Goal: Book appointment/travel/reservation

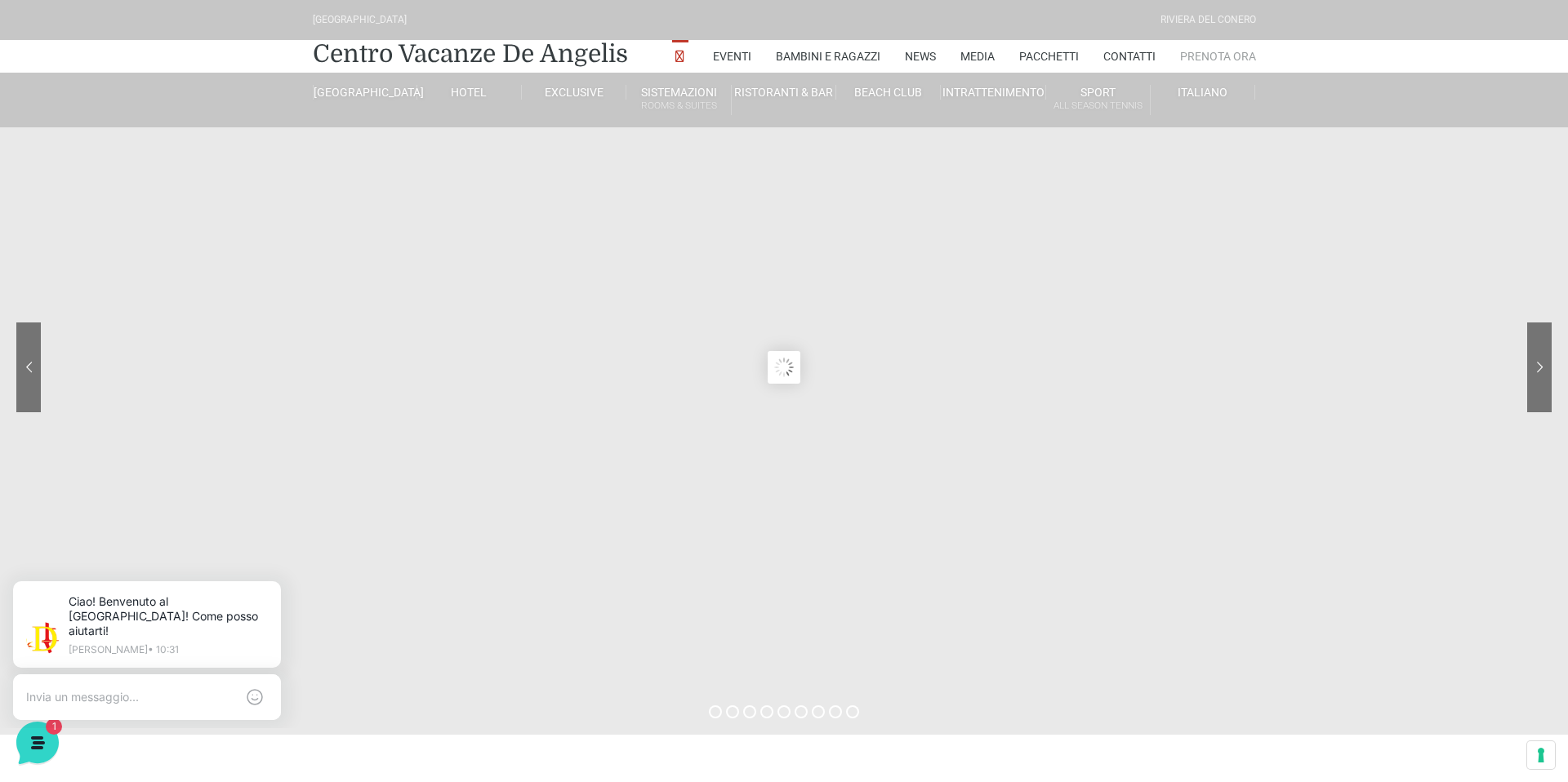
click at [1226, 56] on link "Prenota Ora" at bounding box center [1217, 57] width 76 height 33
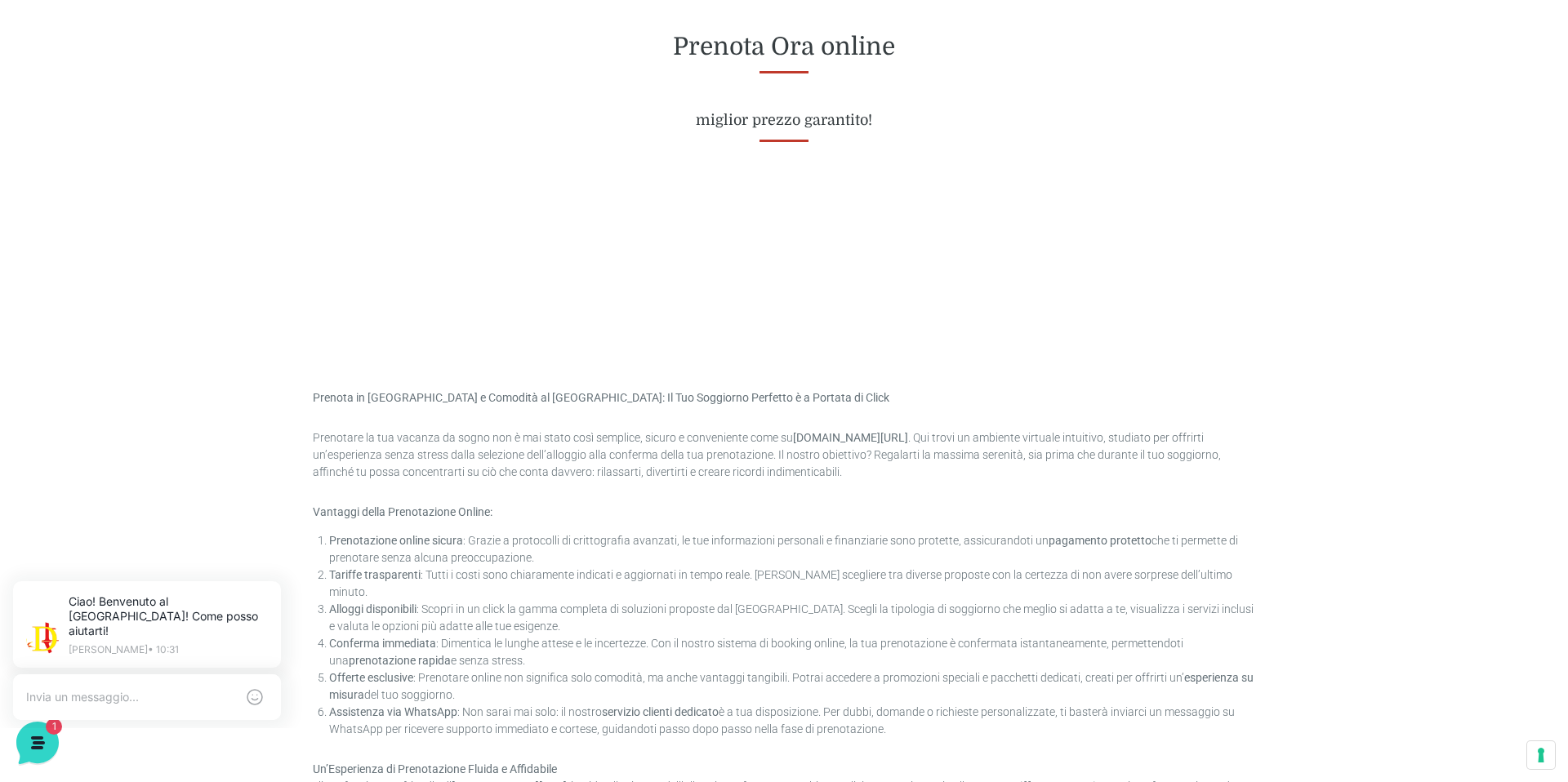
scroll to position [670, 0]
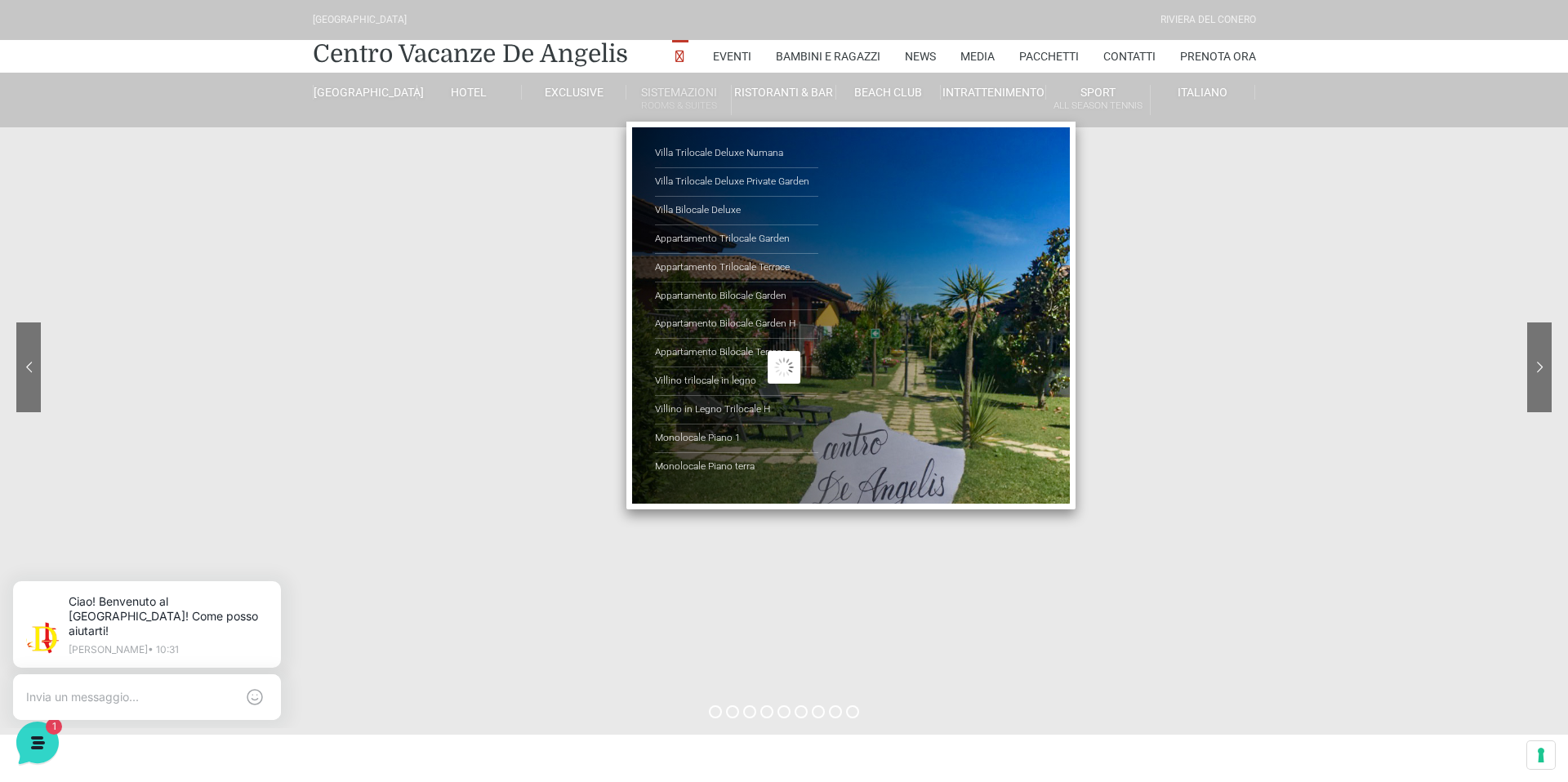
click at [691, 90] on link "Sistemazioni Rooms & Suites" at bounding box center [679, 100] width 105 height 30
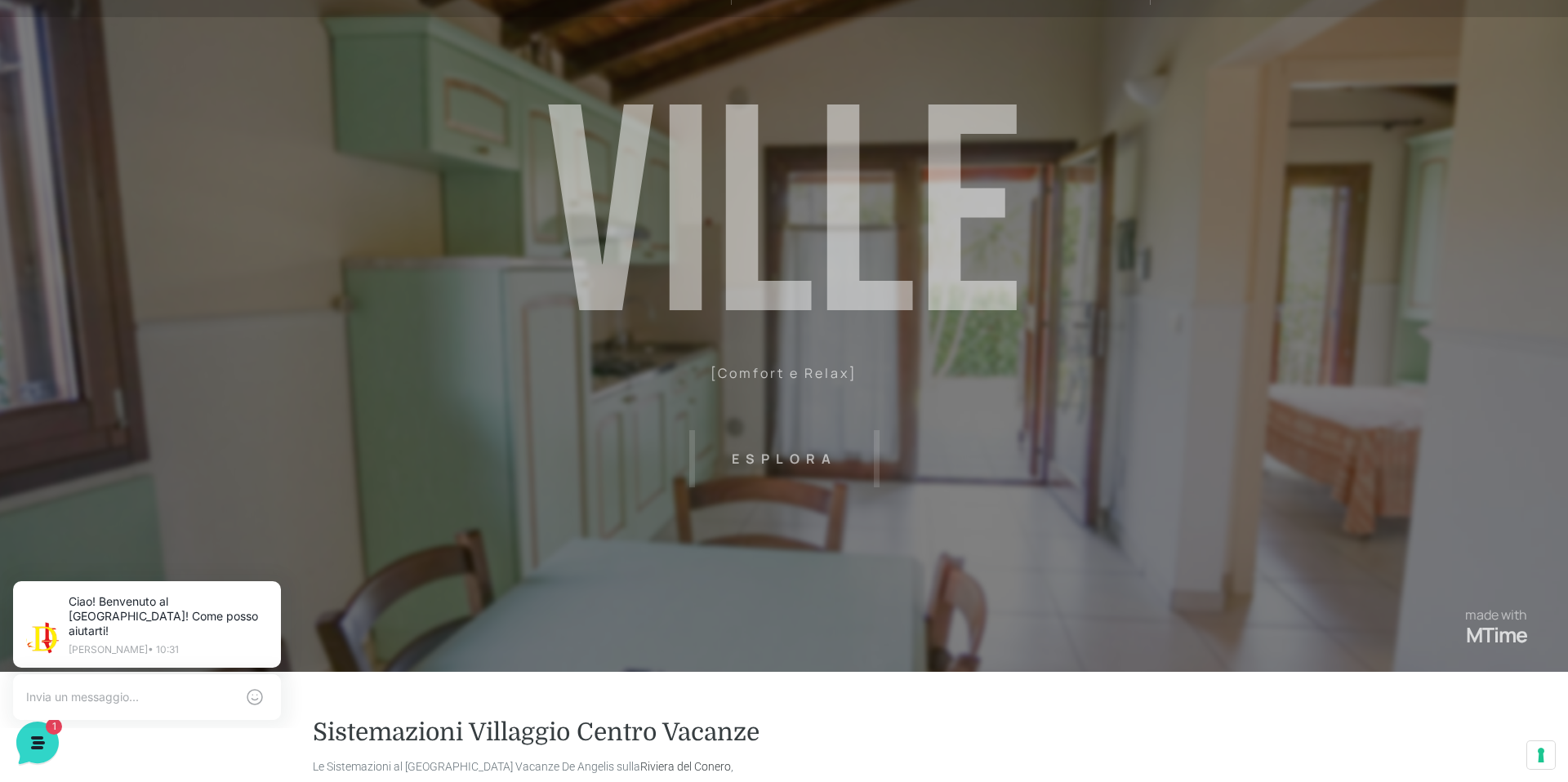
scroll to position [109, 0]
click at [1496, 343] on header "[GEOGRAPHIC_DATA] [GEOGRAPHIC_DATA] Centro Vacanze [GEOGRAPHIC_DATA] Eventi Mis…" at bounding box center [784, 217] width 1568 height 653
click at [1487, 344] on header "[GEOGRAPHIC_DATA] [GEOGRAPHIC_DATA] Centro Vacanze [GEOGRAPHIC_DATA] Eventi Mis…" at bounding box center [784, 217] width 1568 height 653
click at [816, 458] on header "[GEOGRAPHIC_DATA] [GEOGRAPHIC_DATA] Centro Vacanze [GEOGRAPHIC_DATA] Eventi Mis…" at bounding box center [784, 217] width 1568 height 653
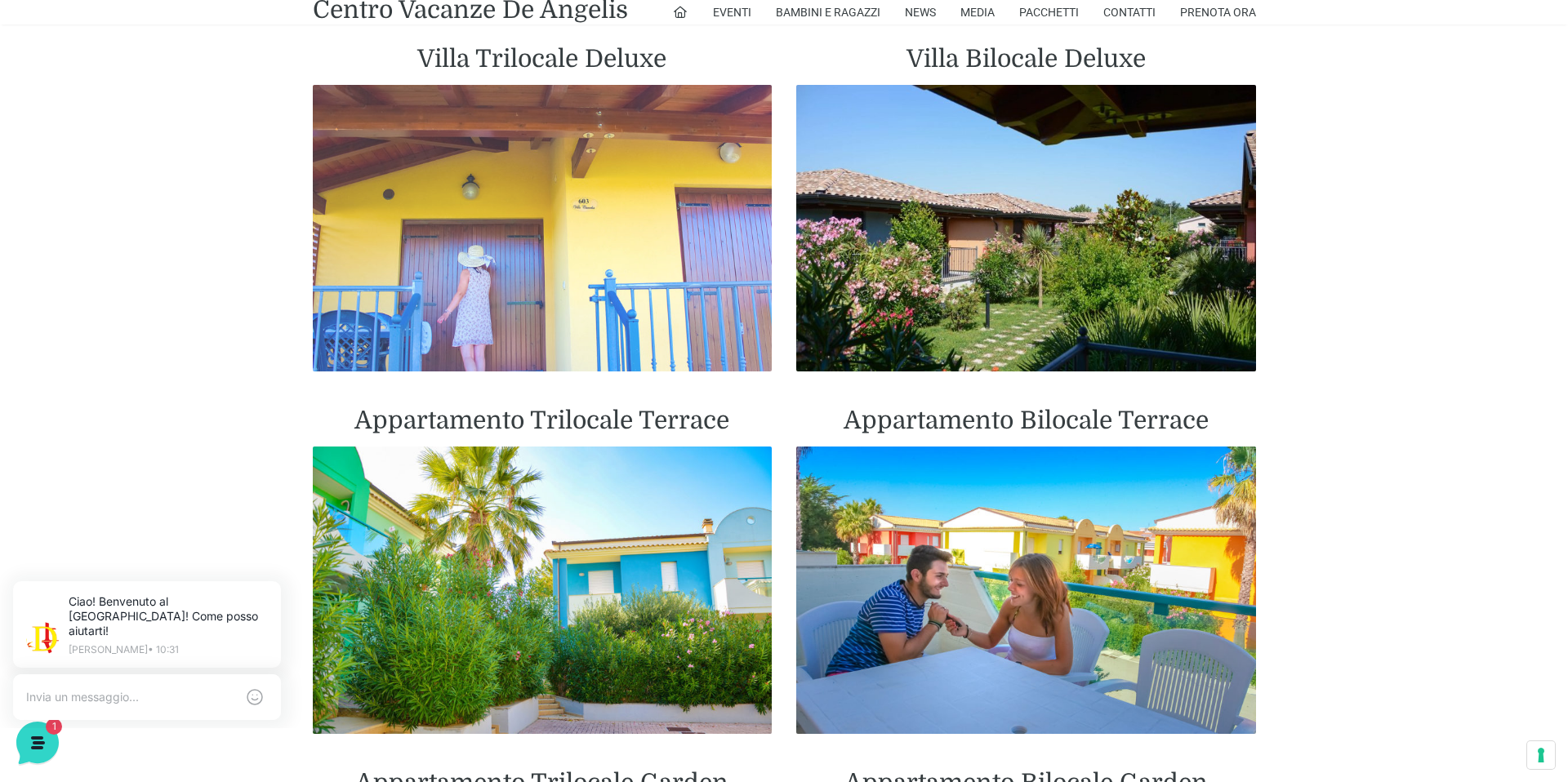
scroll to position [1412, 0]
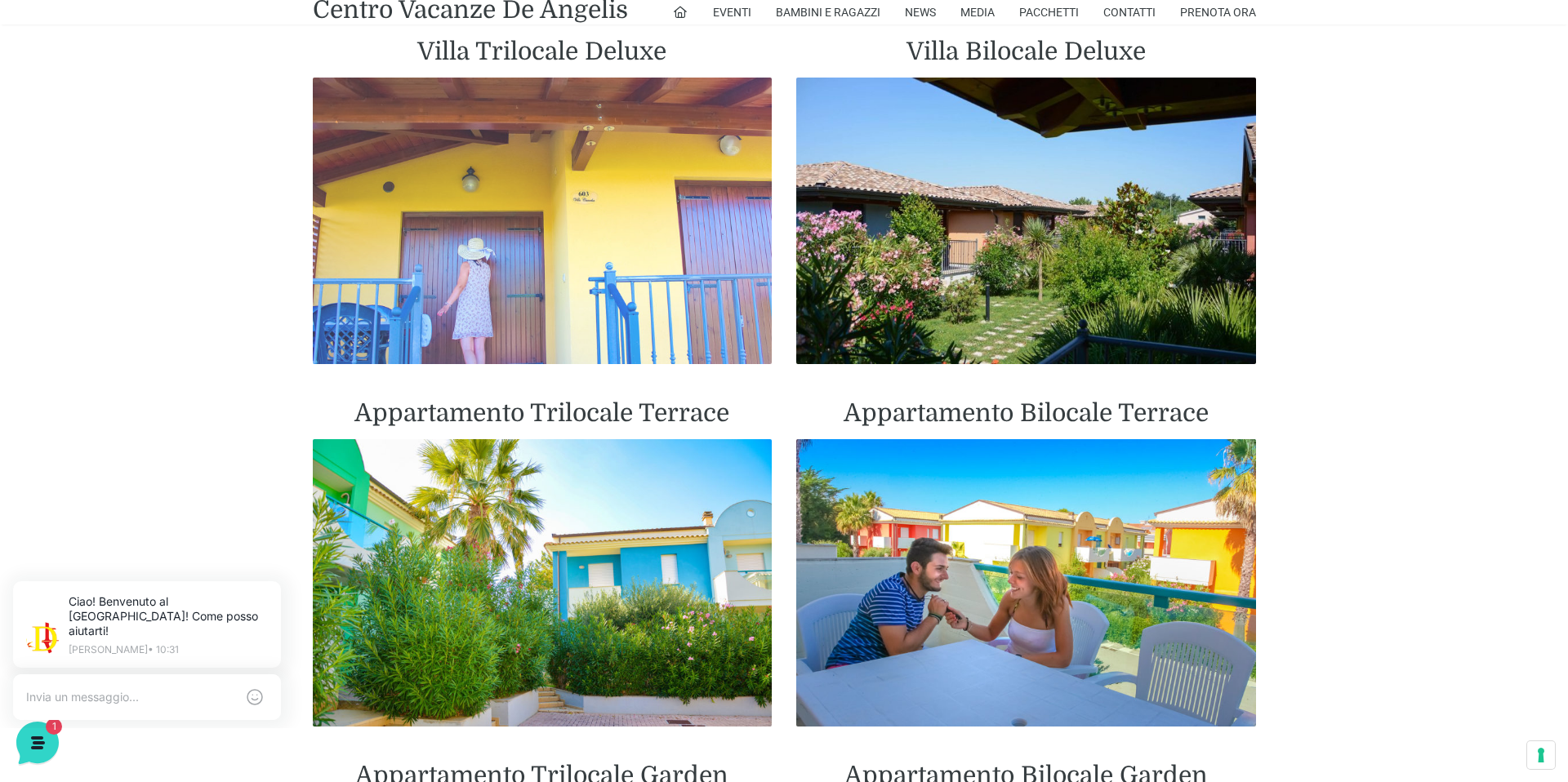
click at [561, 279] on img at bounding box center [543, 221] width 460 height 288
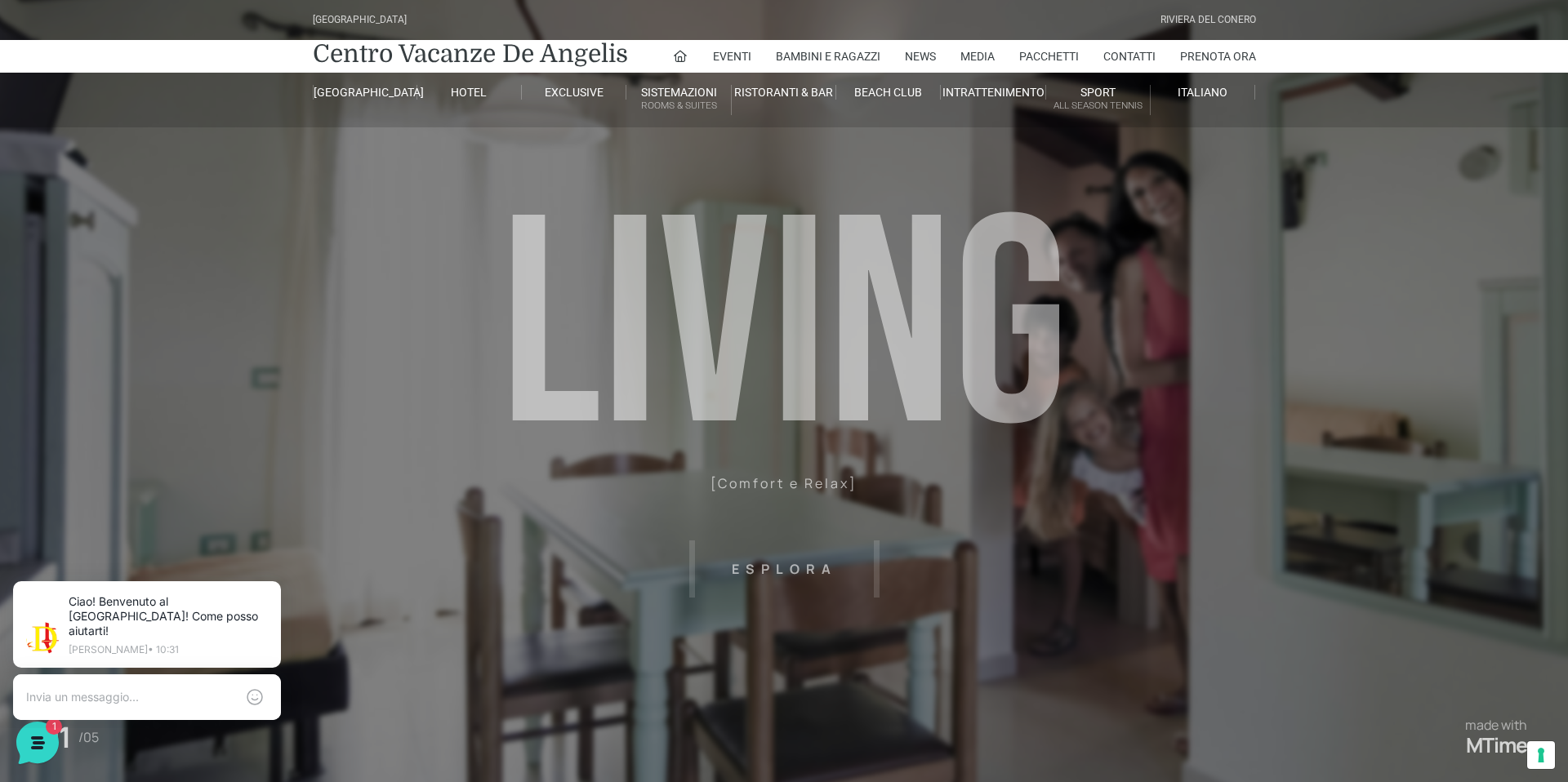
click at [779, 487] on header "[GEOGRAPHIC_DATA] [GEOGRAPHIC_DATA] Centro Vacanze [GEOGRAPHIC_DATA] Eventi Mis…" at bounding box center [784, 367] width 1568 height 735
click at [782, 566] on header "[GEOGRAPHIC_DATA] [GEOGRAPHIC_DATA] Centro Vacanze [GEOGRAPHIC_DATA] Eventi Mis…" at bounding box center [784, 367] width 1568 height 735
click at [782, 566] on header "Villaggio Hotel Resort Riviera Del Conero Centro Vacanze De Angelis Eventi Miss…" at bounding box center [784, 367] width 1568 height 735
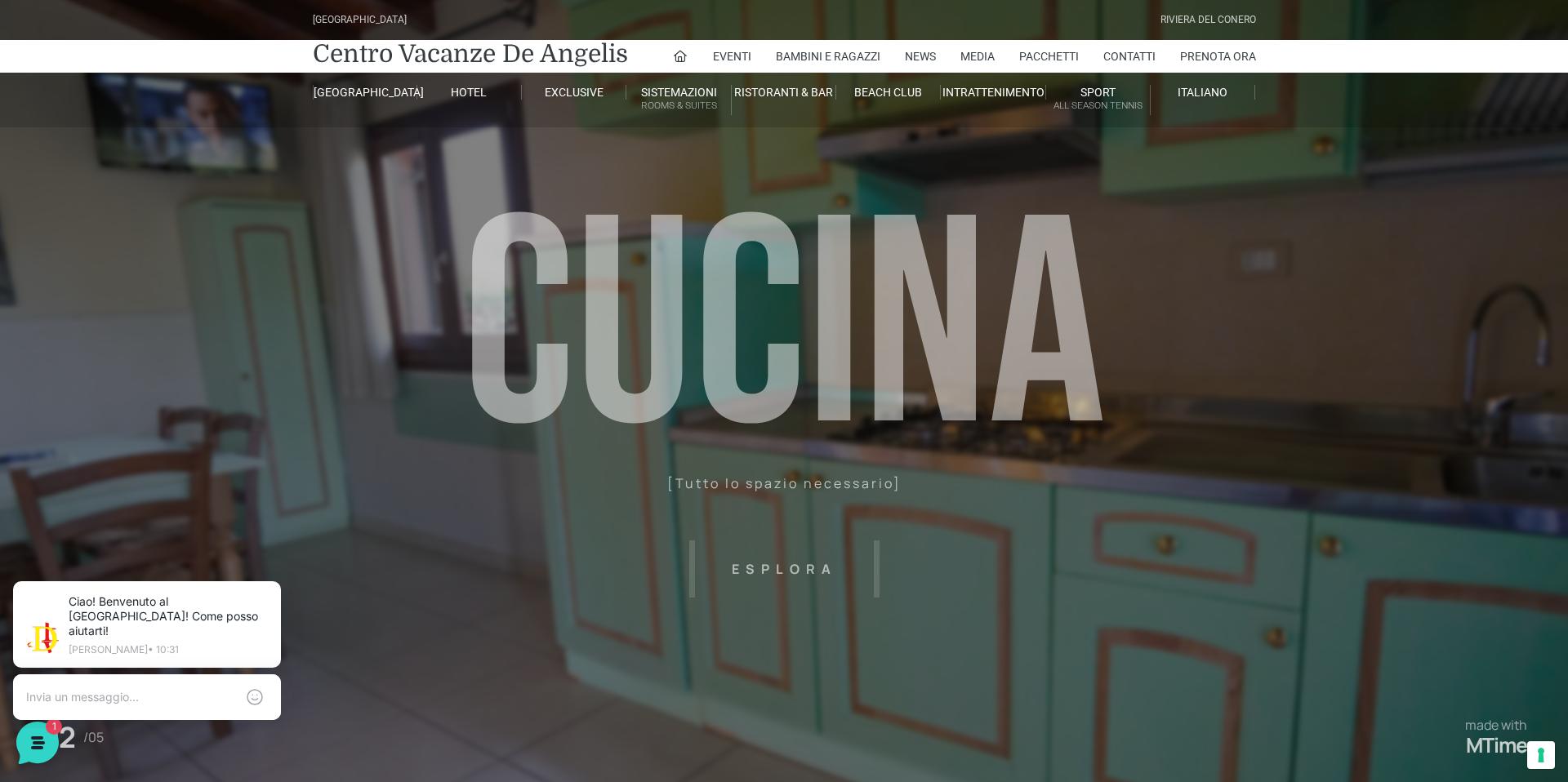
click at [1228, 325] on header "Villaggio Hotel Resort Riviera Del Conero Centro Vacanze De Angelis Eventi Miss…" at bounding box center [784, 367] width 1568 height 735
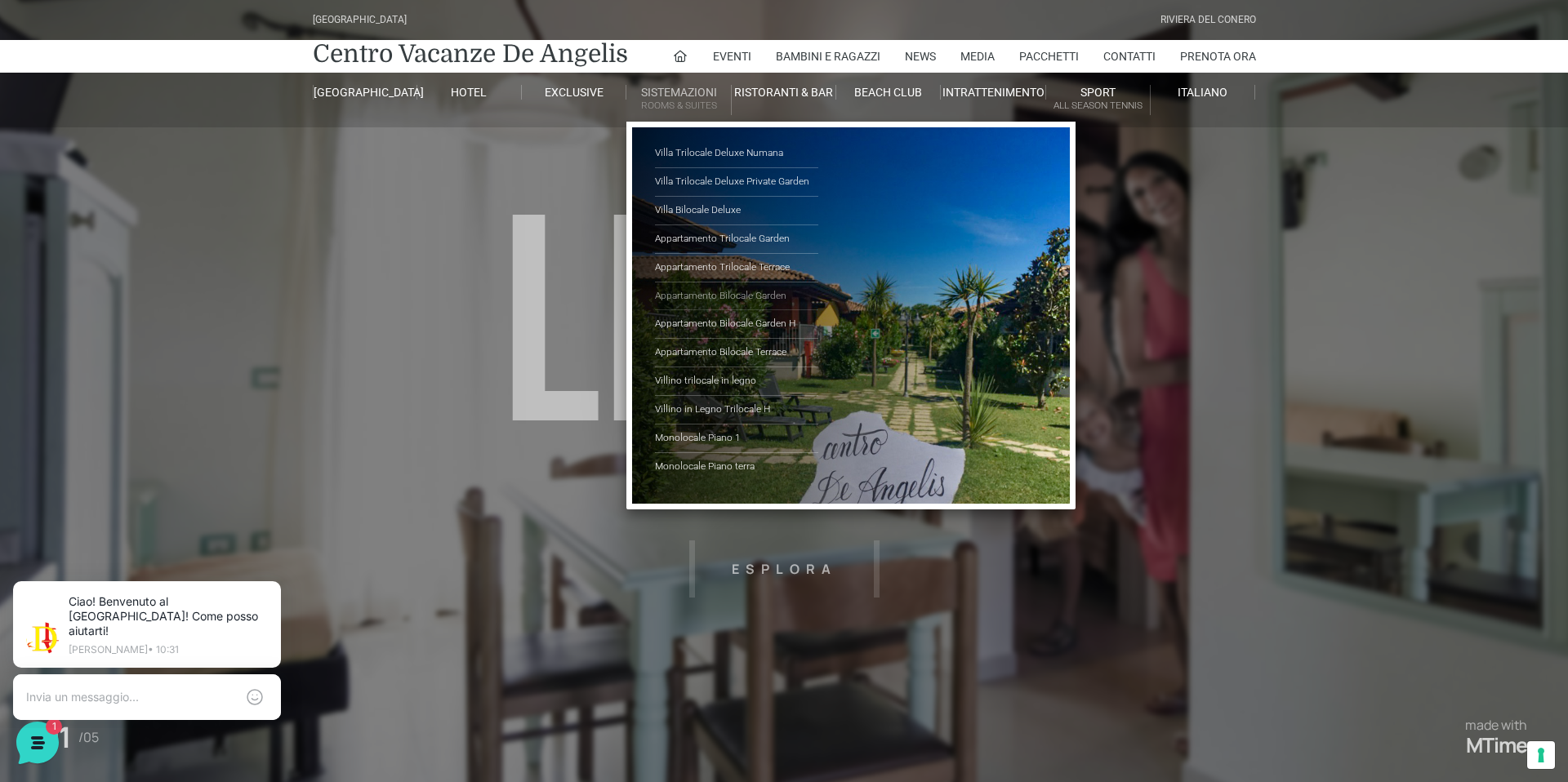
click at [734, 293] on link "Appartamento Bilocale Garden" at bounding box center [736, 297] width 163 height 29
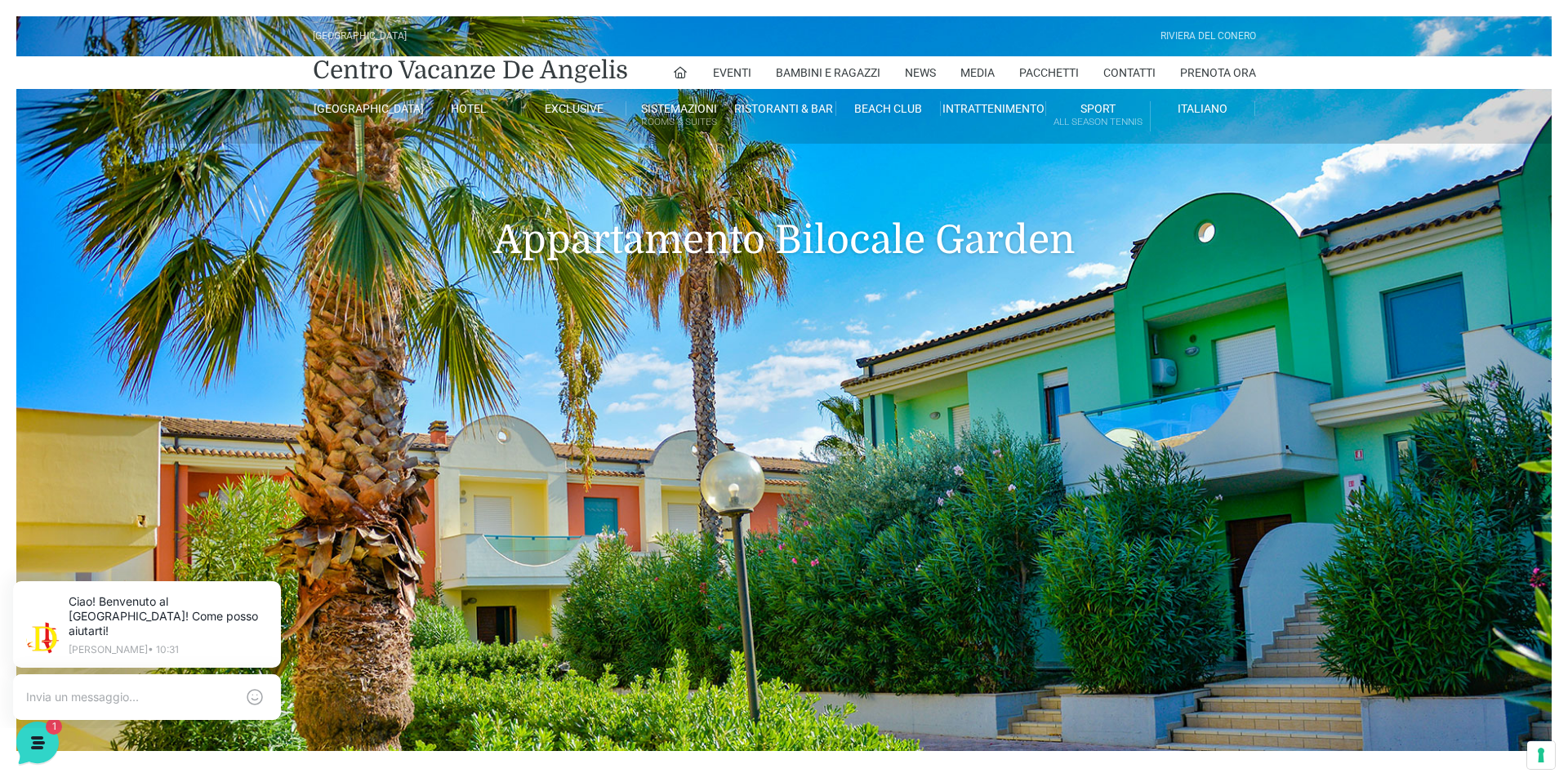
click at [837, 382] on header "[GEOGRAPHIC_DATA] [GEOGRAPHIC_DATA] Centro Vacanze [GEOGRAPHIC_DATA] Eventi Mis…" at bounding box center [784, 384] width 1535 height 735
drag, startPoint x: 699, startPoint y: 363, endPoint x: 858, endPoint y: 371, distance: 159.2
click at [858, 371] on header "[GEOGRAPHIC_DATA] [GEOGRAPHIC_DATA] Centro Vacanze [GEOGRAPHIC_DATA] Eventi Mis…" at bounding box center [784, 384] width 1535 height 735
click at [42, 731] on icon at bounding box center [36, 742] width 43 height 43
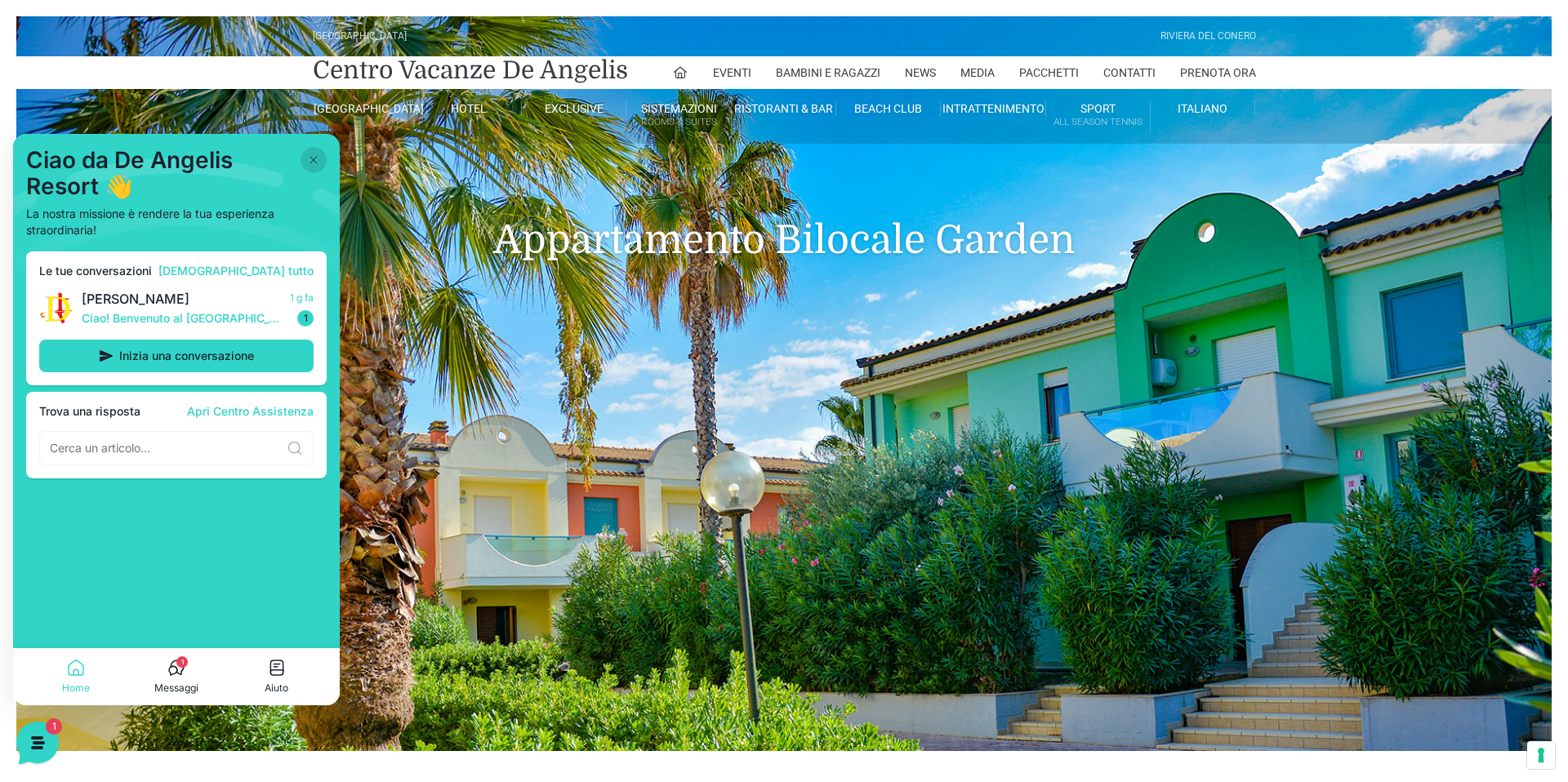
click at [316, 153] on icon at bounding box center [314, 160] width 13 height 13
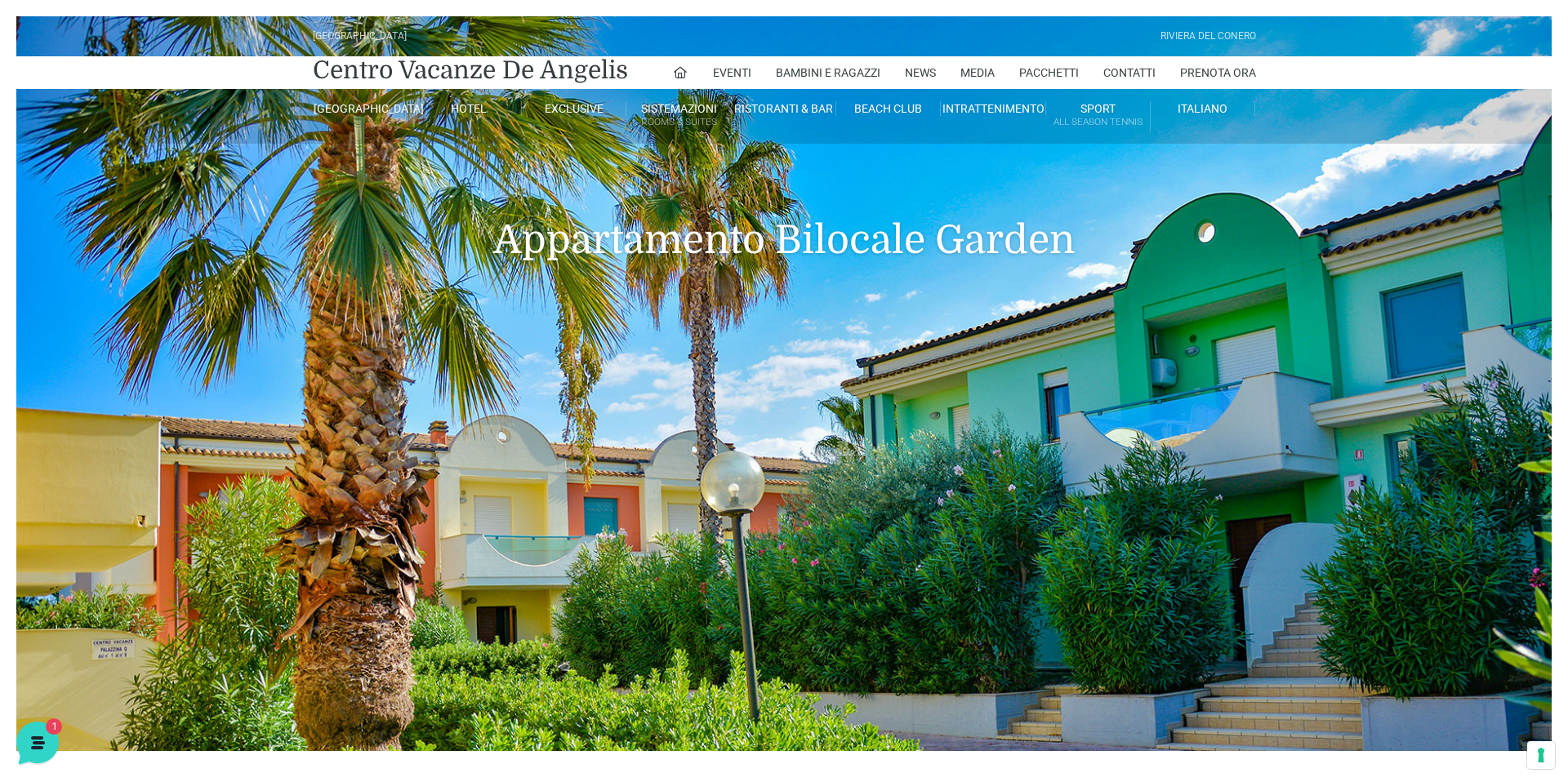
click at [402, 268] on h1 "Appartamento Bilocale Garden" at bounding box center [784, 215] width 943 height 143
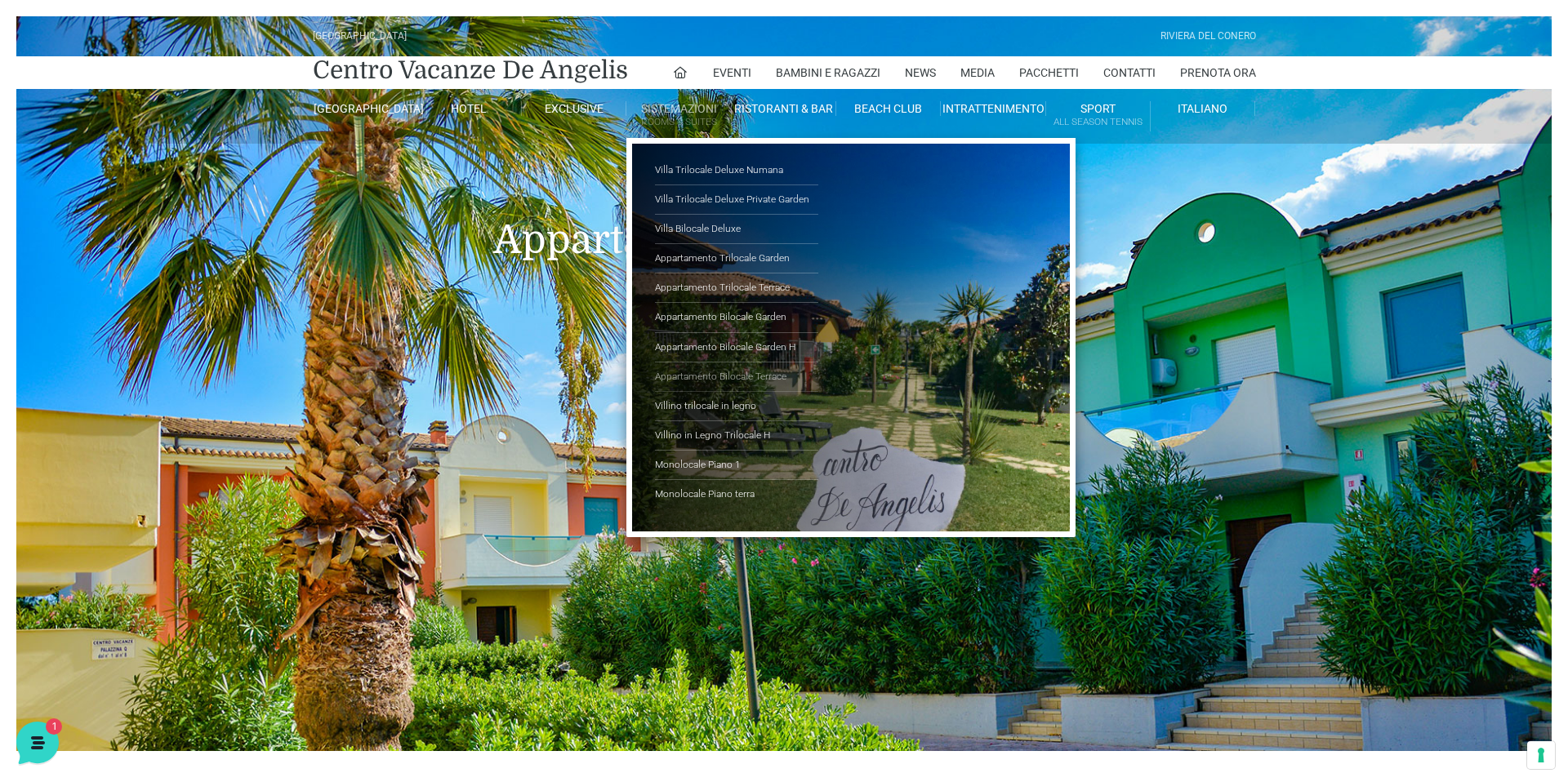
click at [734, 376] on link "Appartamento Bilocale Terrace" at bounding box center [736, 377] width 163 height 30
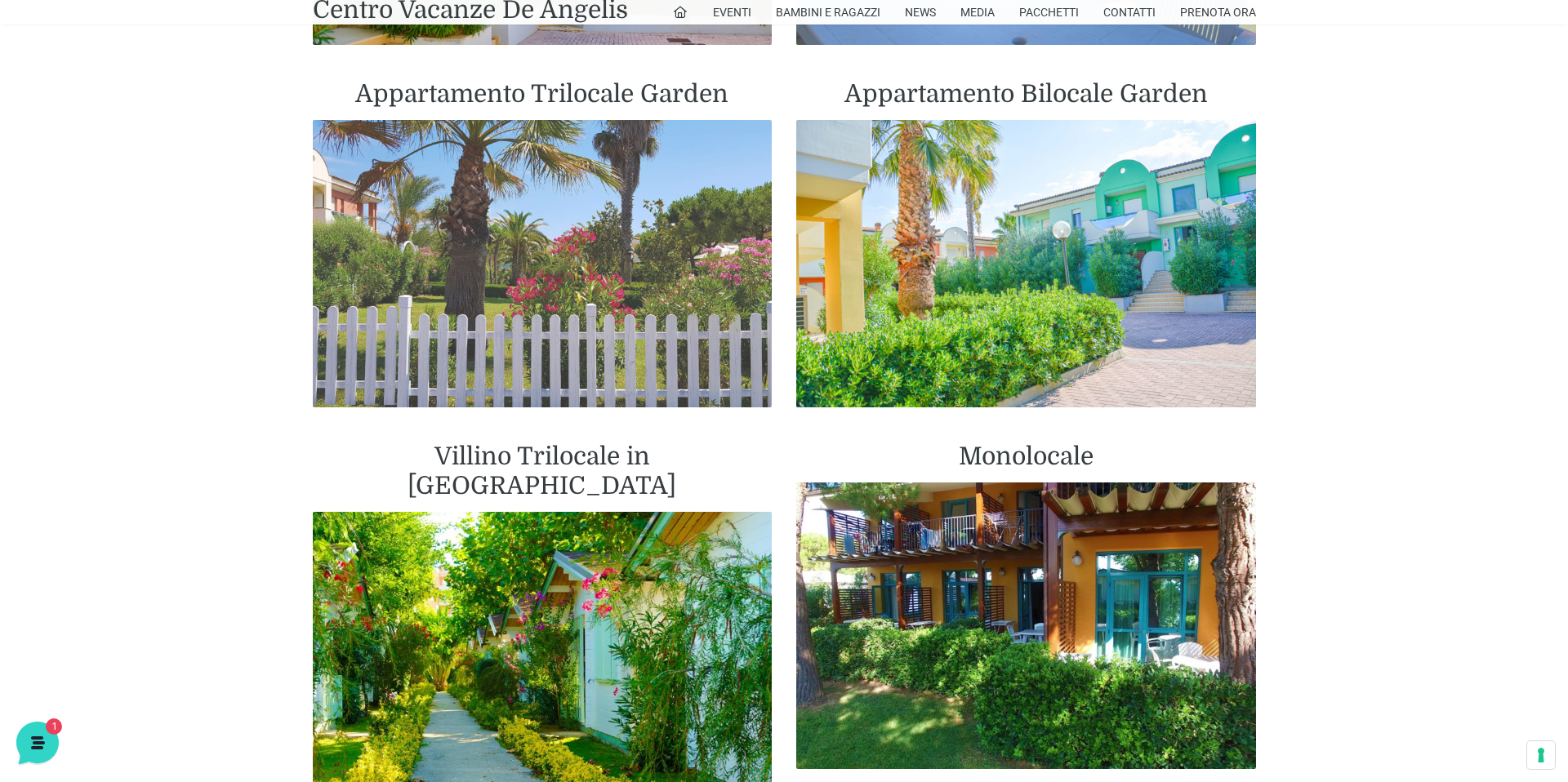
scroll to position [2095, 0]
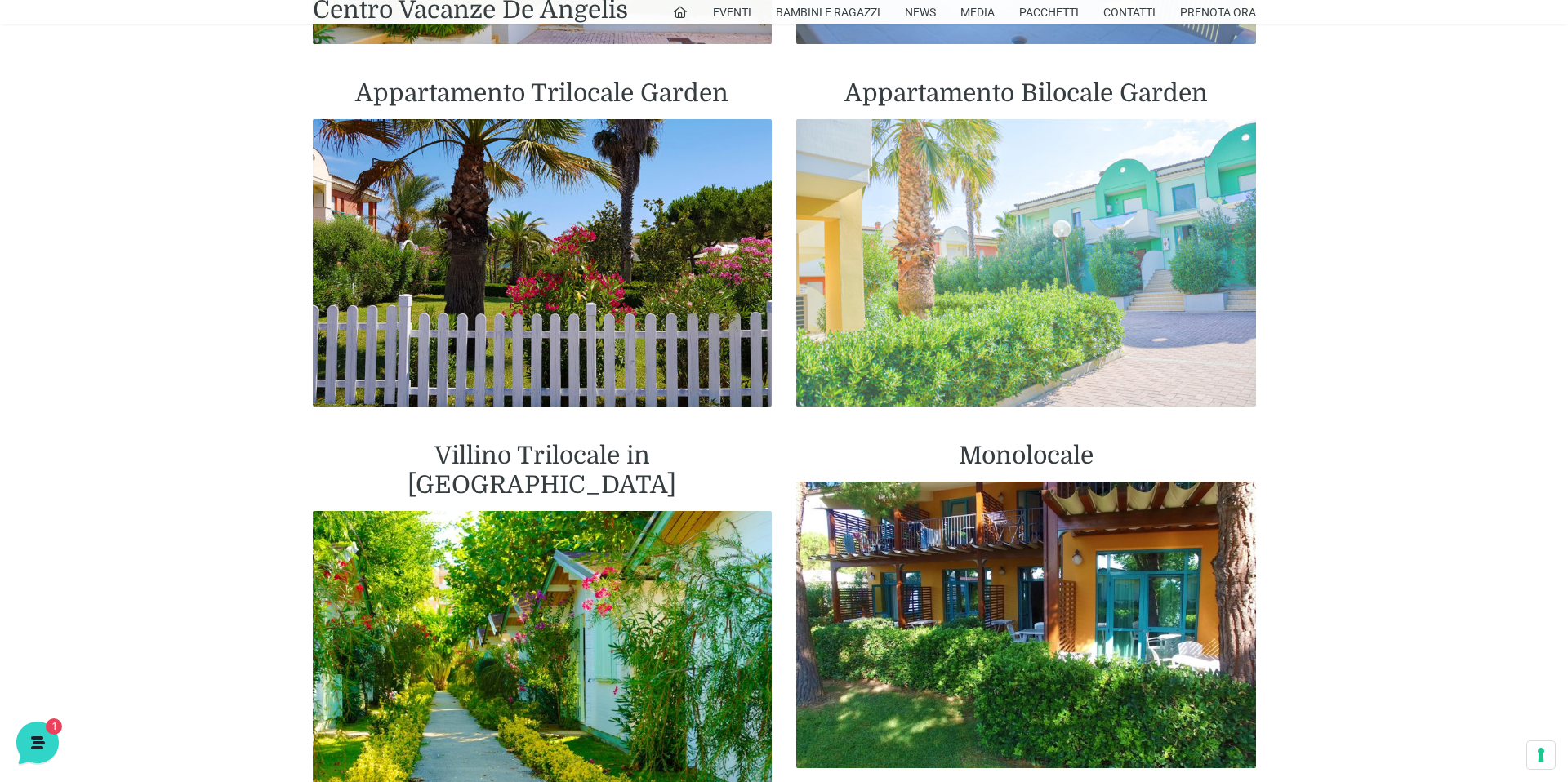
click at [983, 274] on img at bounding box center [1025, 262] width 460 height 288
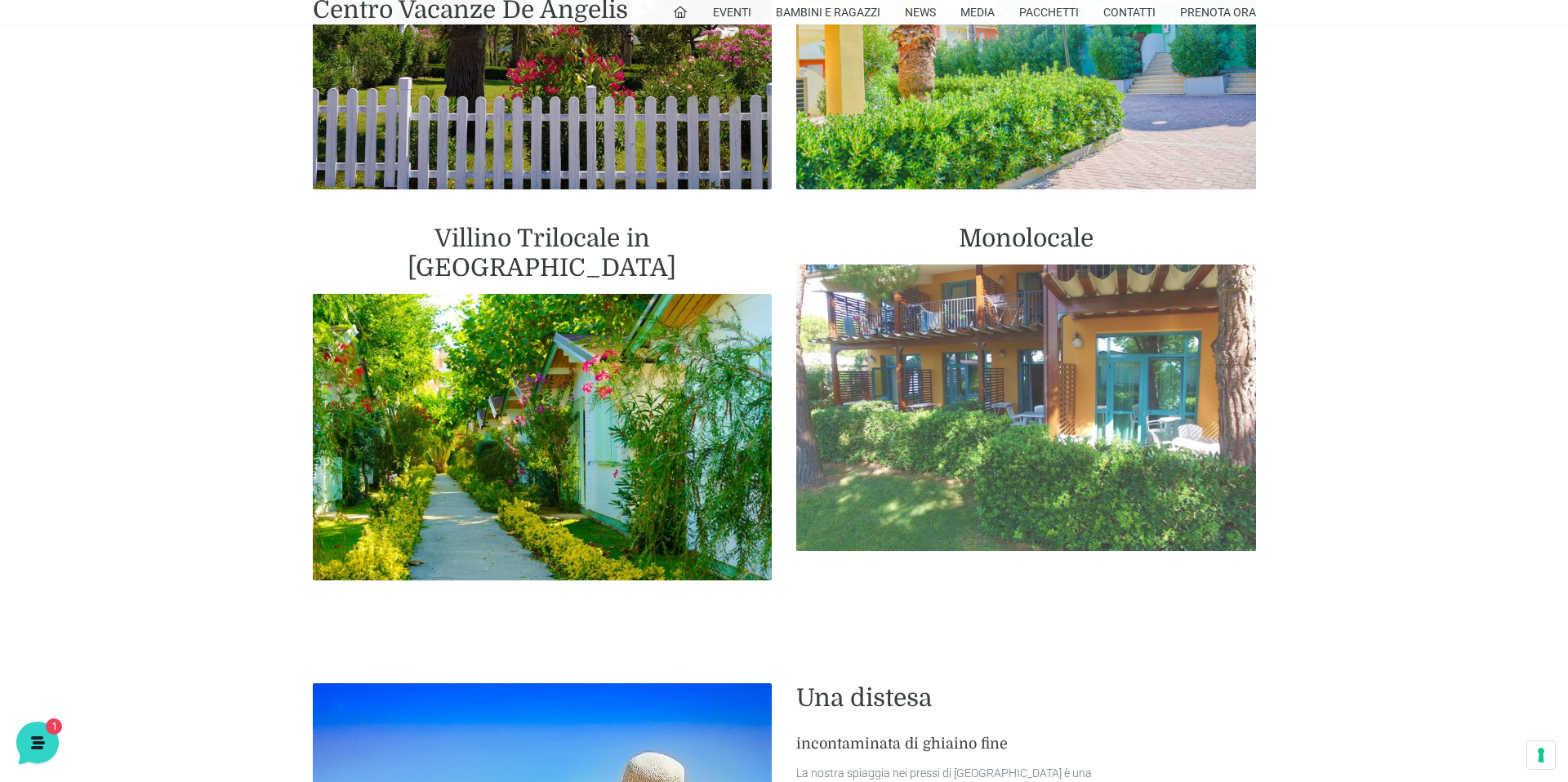
scroll to position [2298, 0]
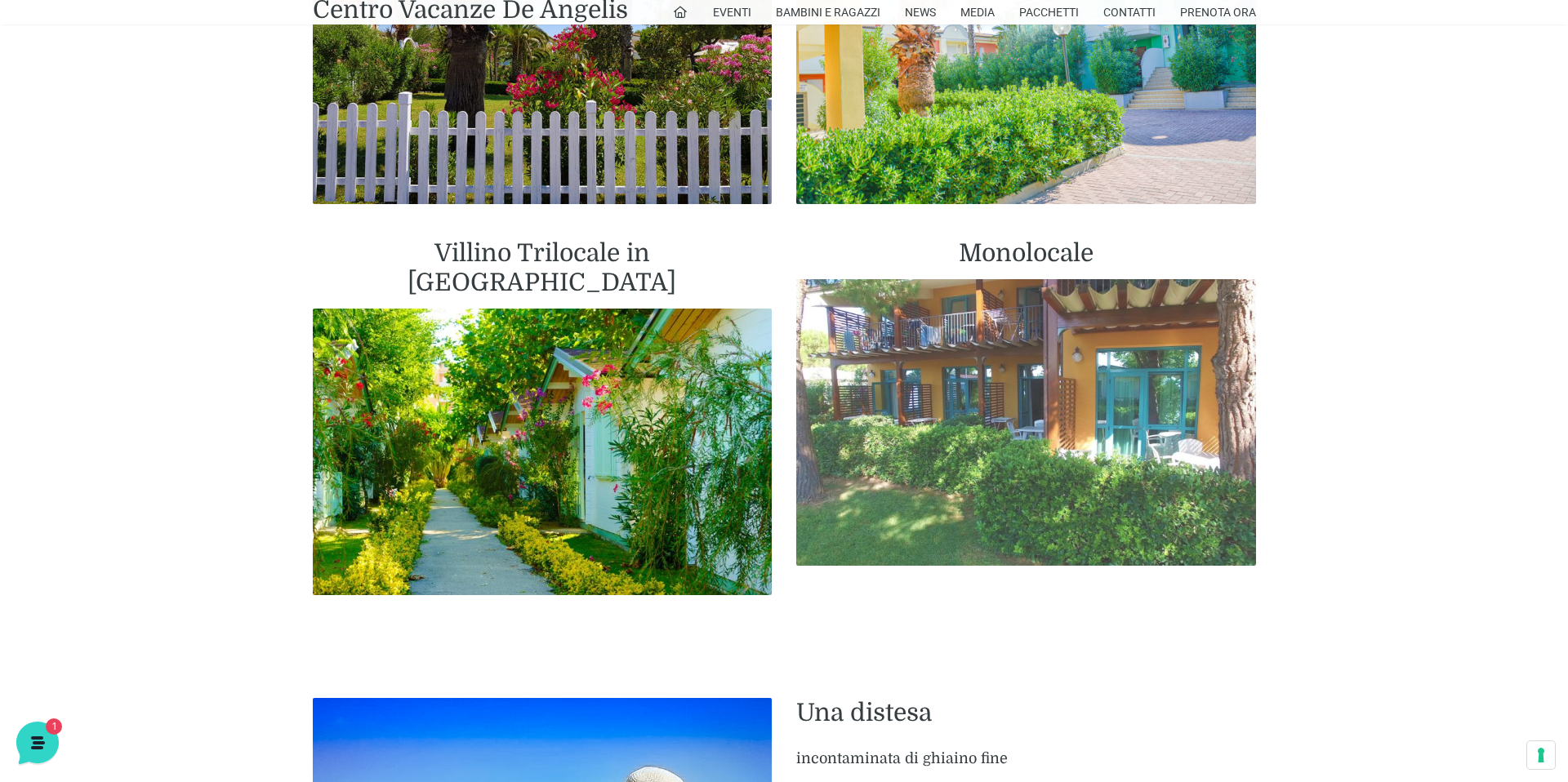
click at [988, 397] on img at bounding box center [1025, 423] width 460 height 288
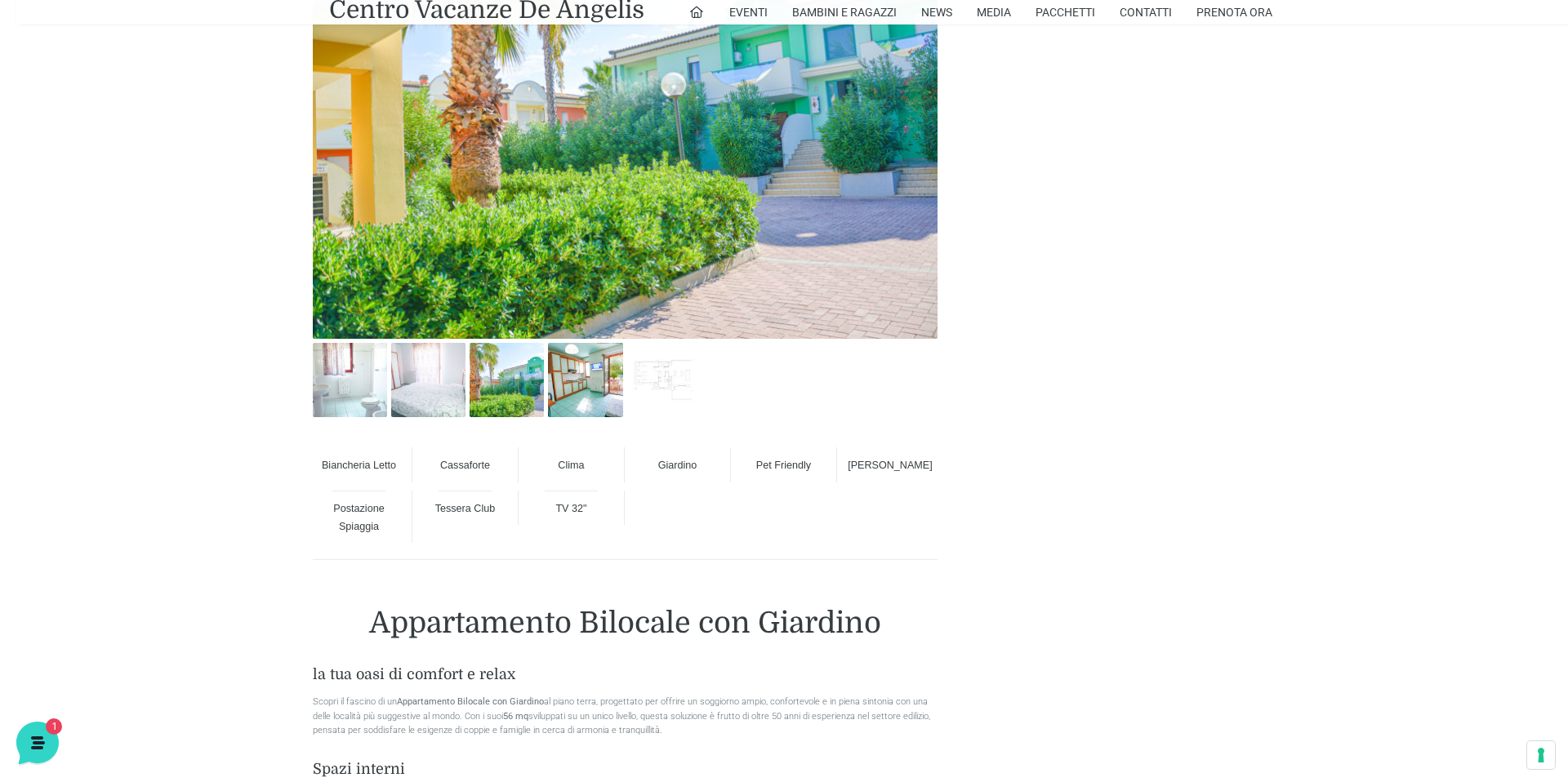
scroll to position [903, 0]
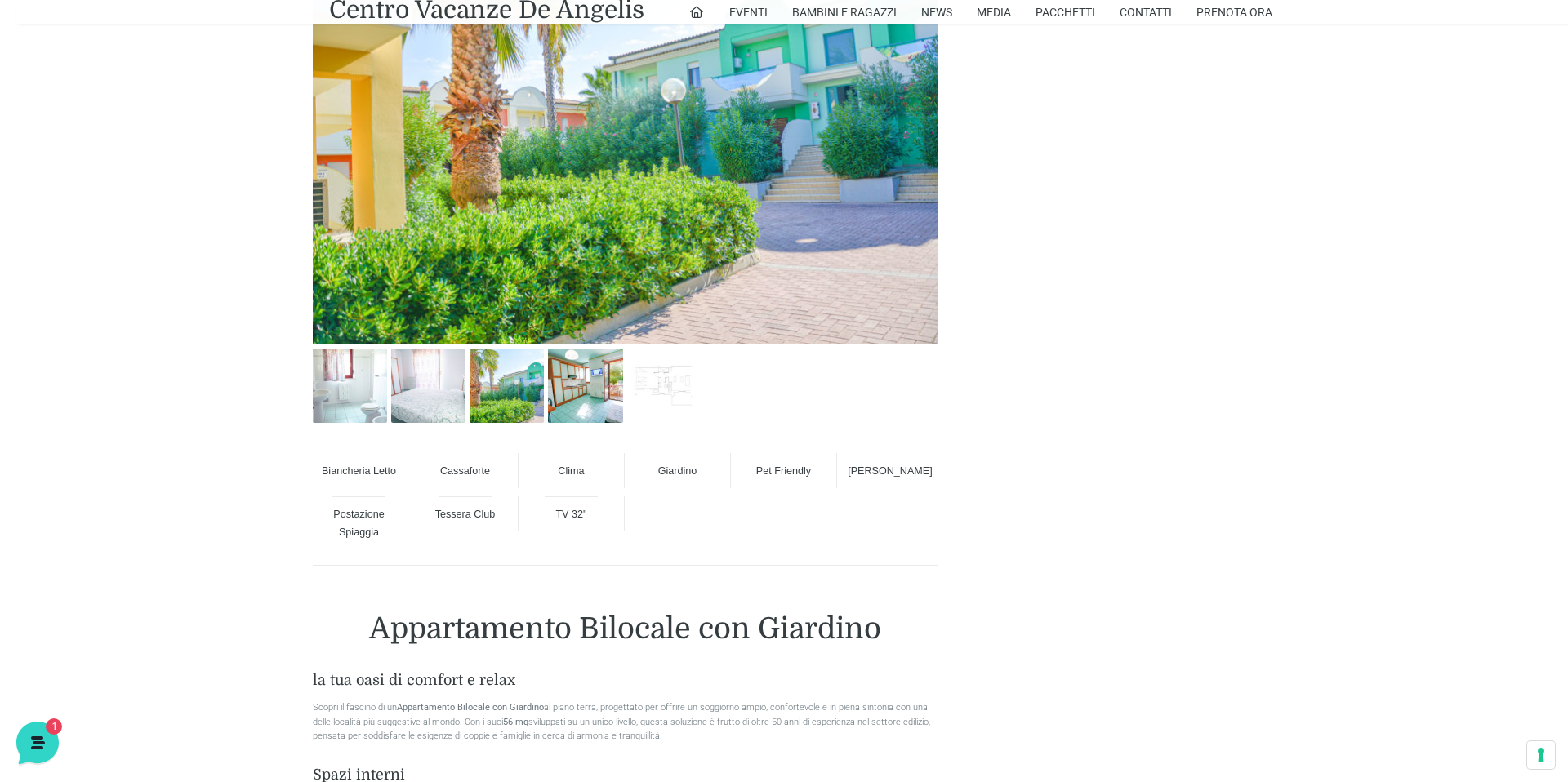
click at [519, 225] on img at bounding box center [625, 136] width 625 height 416
click at [343, 365] on img at bounding box center [350, 385] width 75 height 75
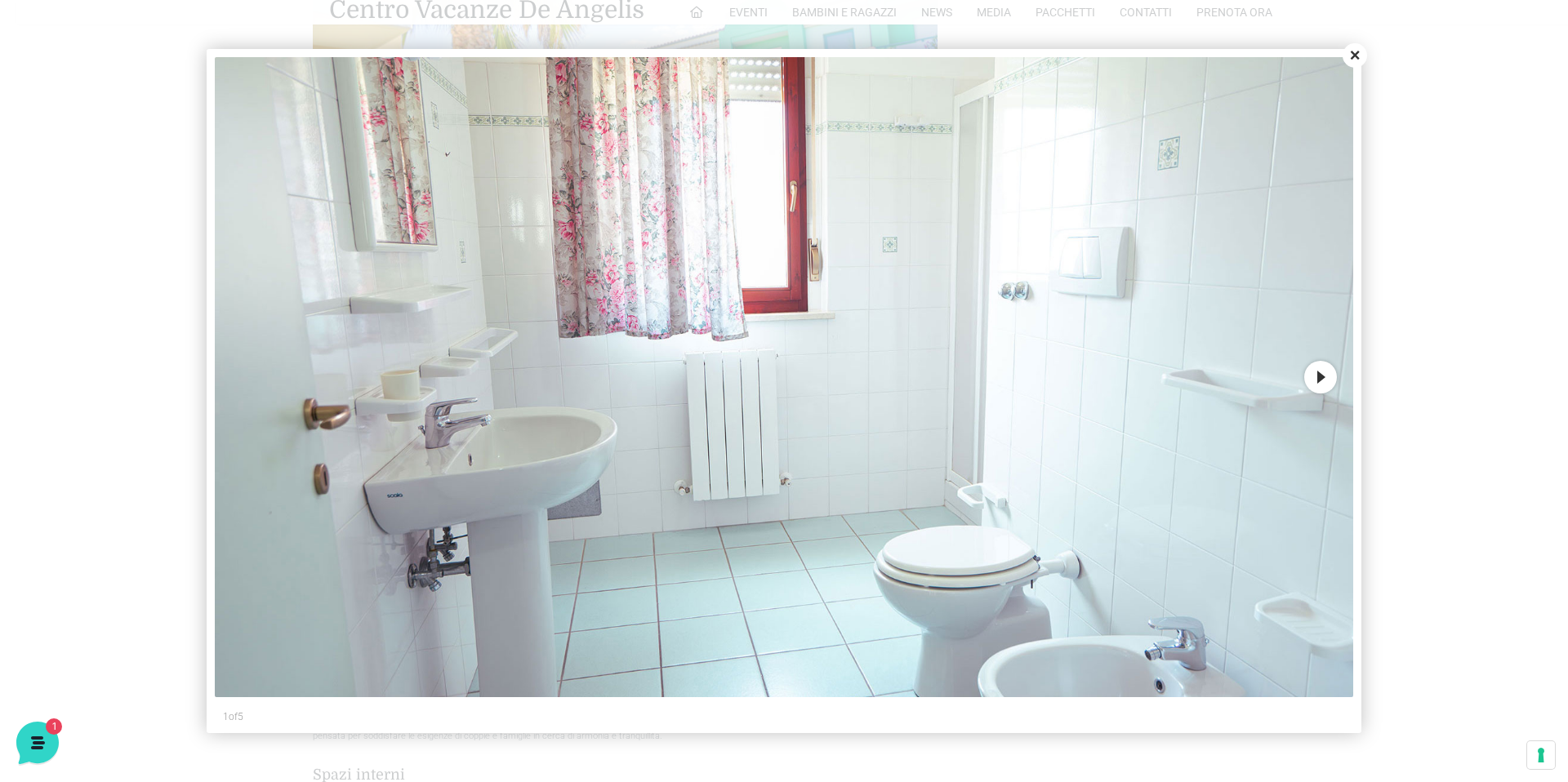
click at [1325, 377] on button "Next" at bounding box center [1320, 377] width 33 height 33
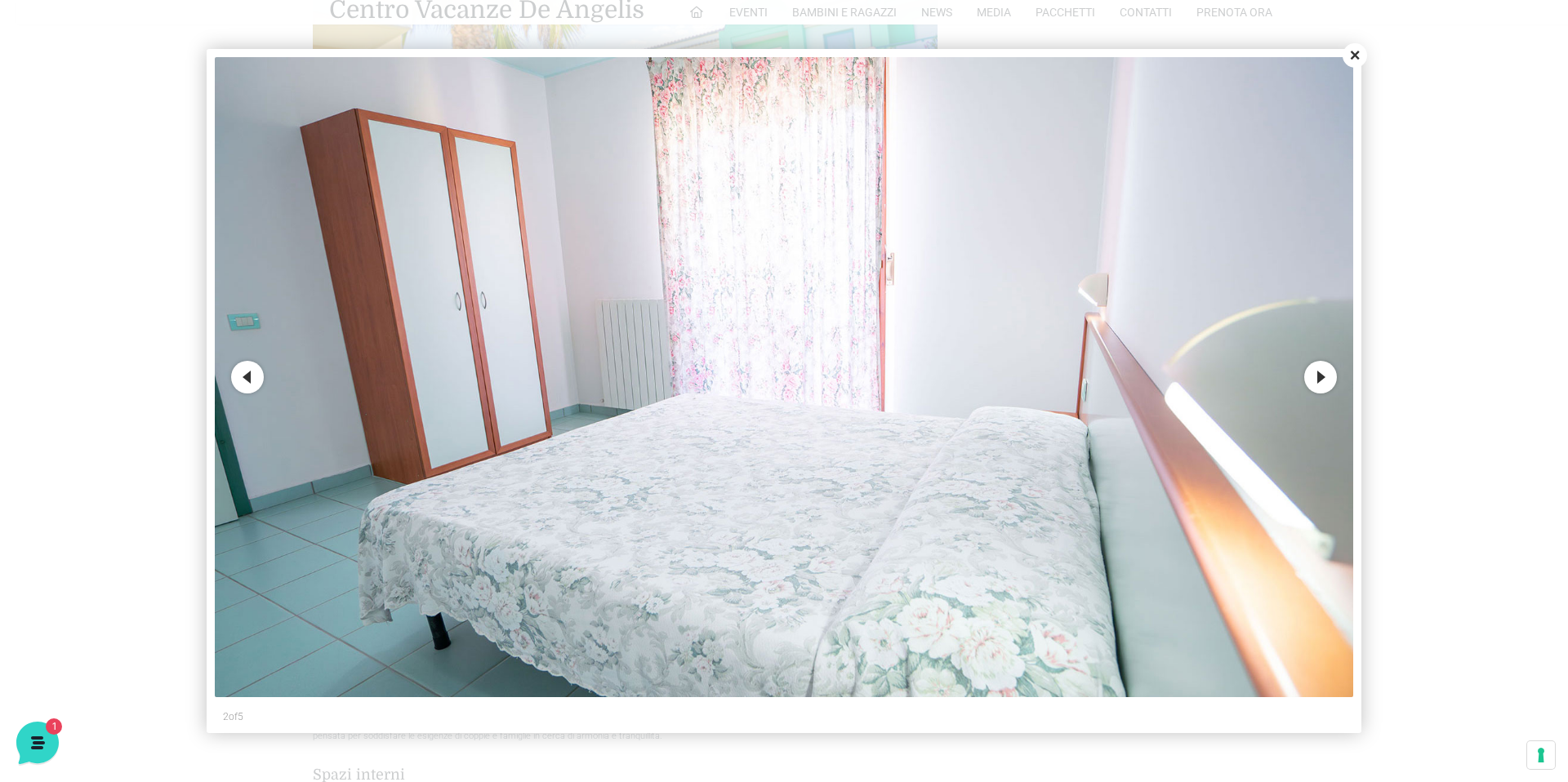
click at [1325, 377] on button "Next" at bounding box center [1320, 377] width 33 height 33
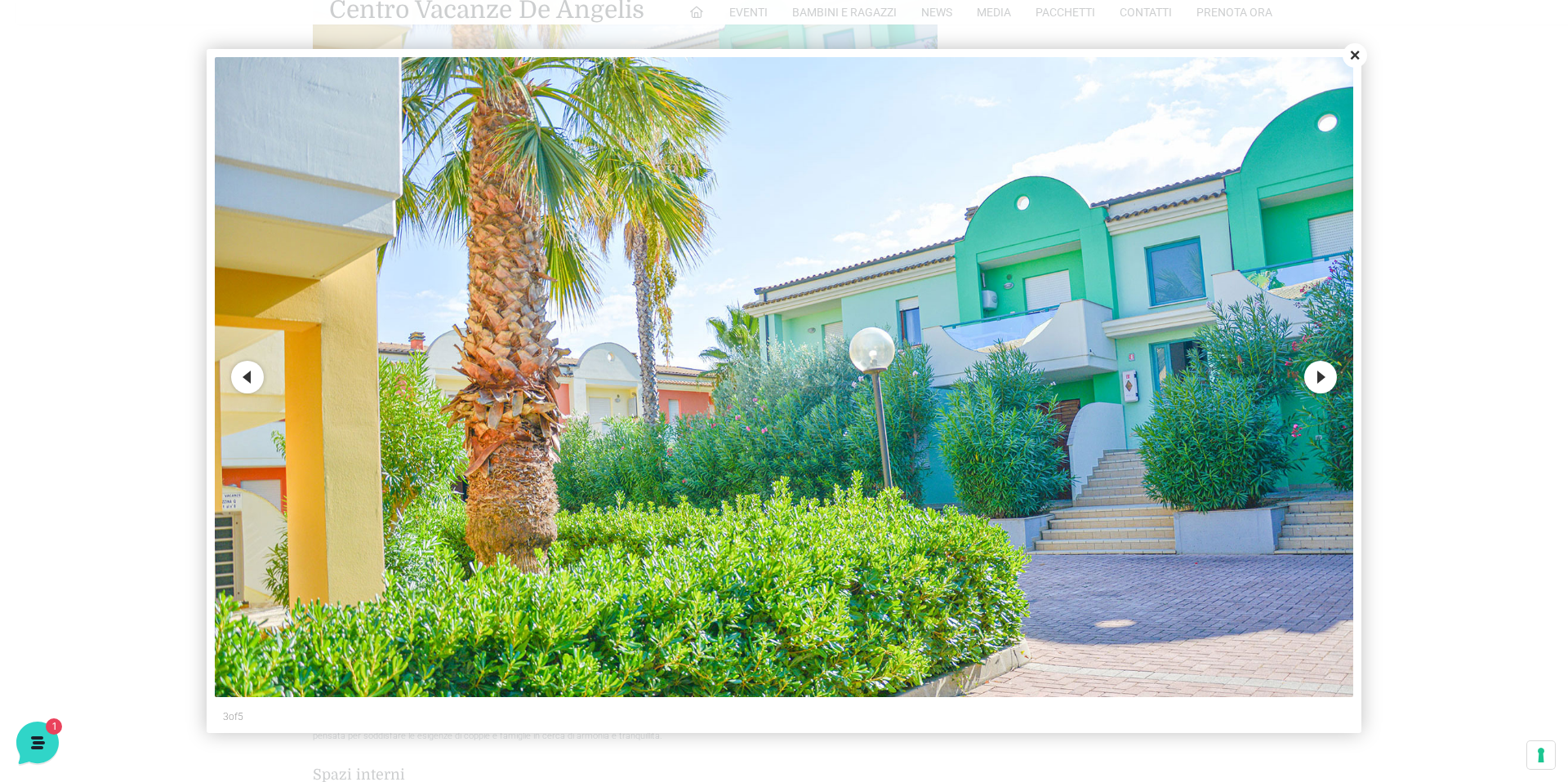
click at [1323, 376] on button "Next" at bounding box center [1320, 377] width 33 height 33
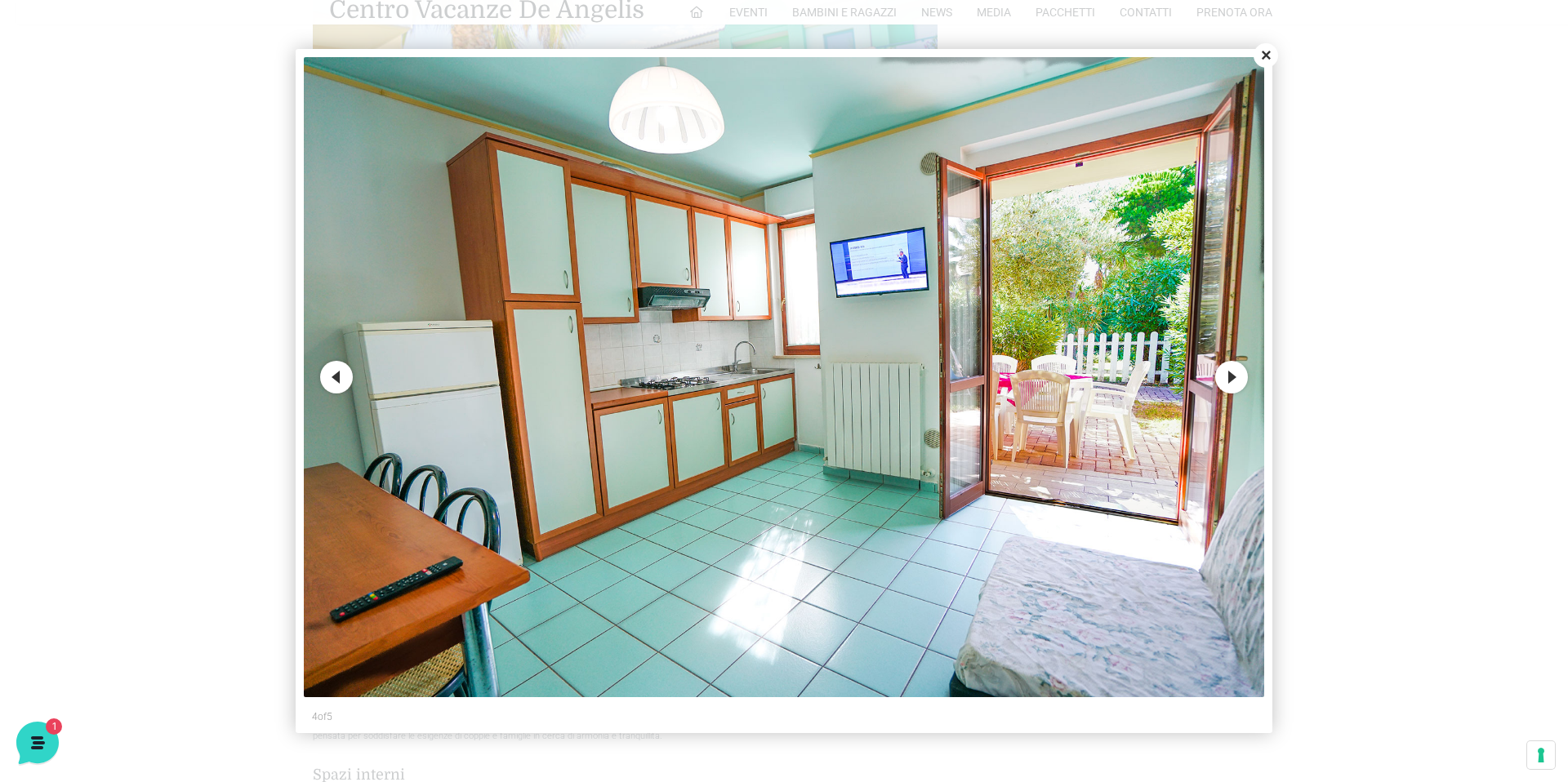
click at [1229, 375] on button "Next" at bounding box center [1231, 377] width 33 height 33
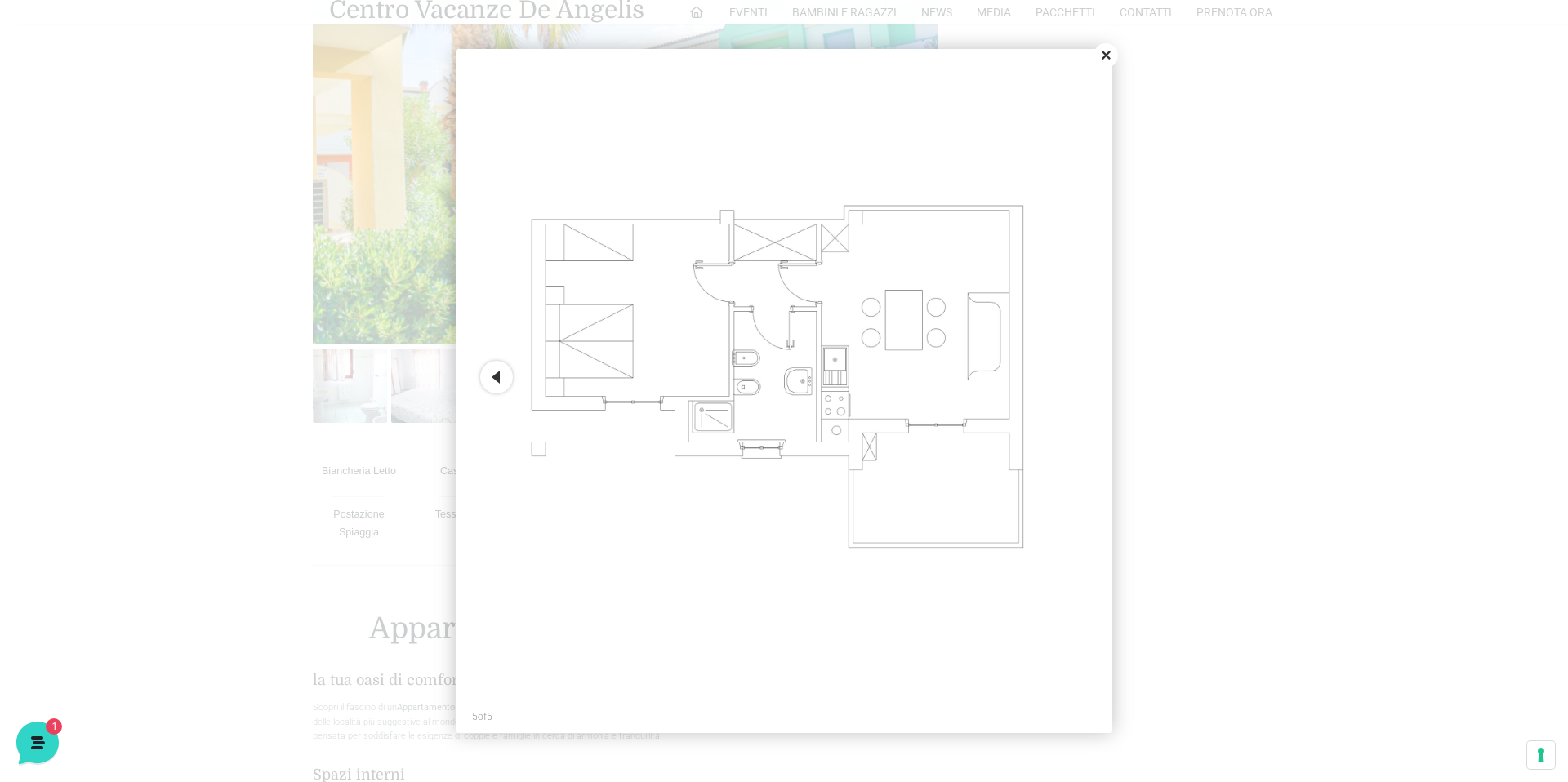
click at [1107, 53] on button "Close" at bounding box center [1106, 56] width 25 height 25
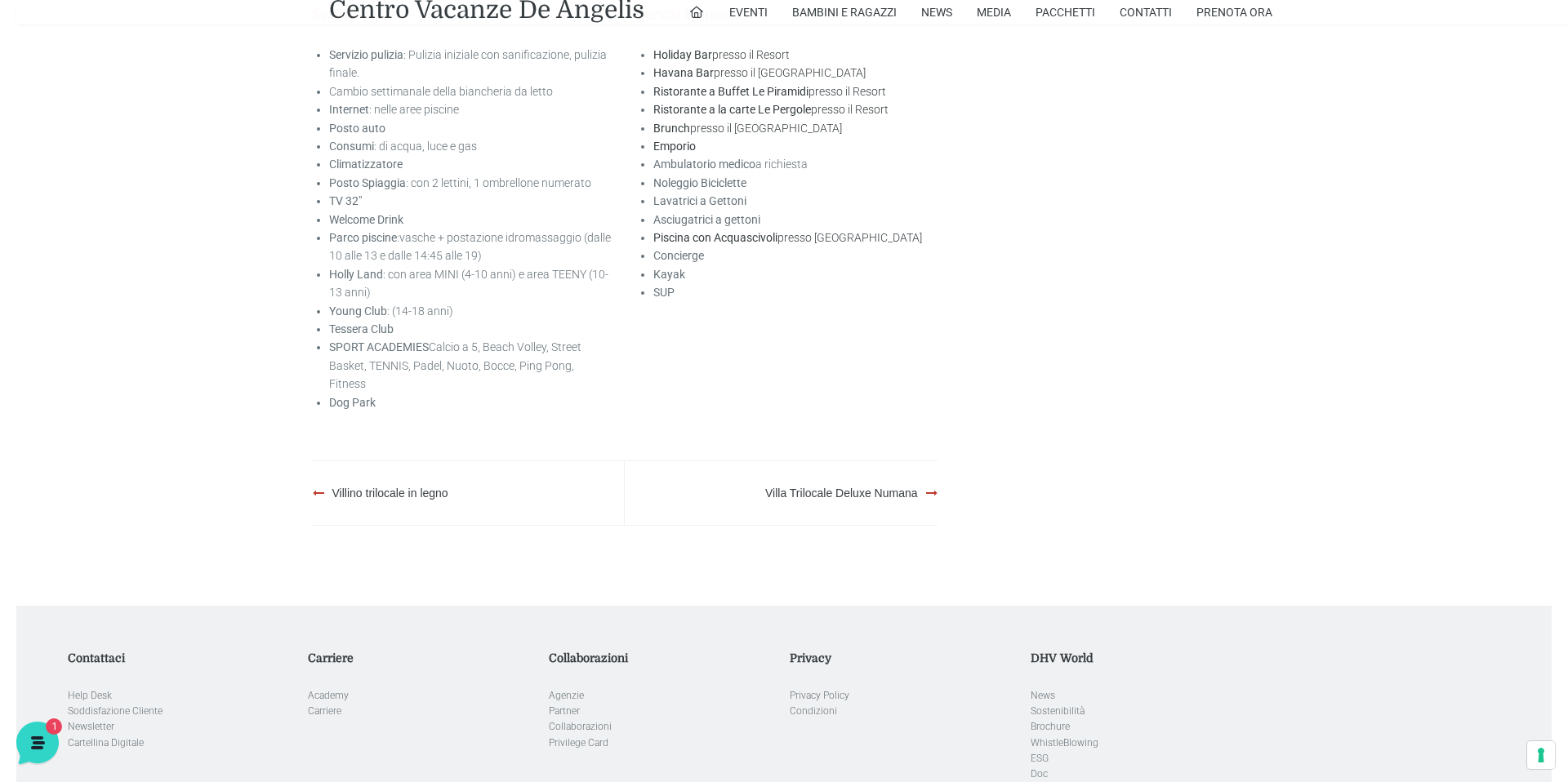
scroll to position [2462, 0]
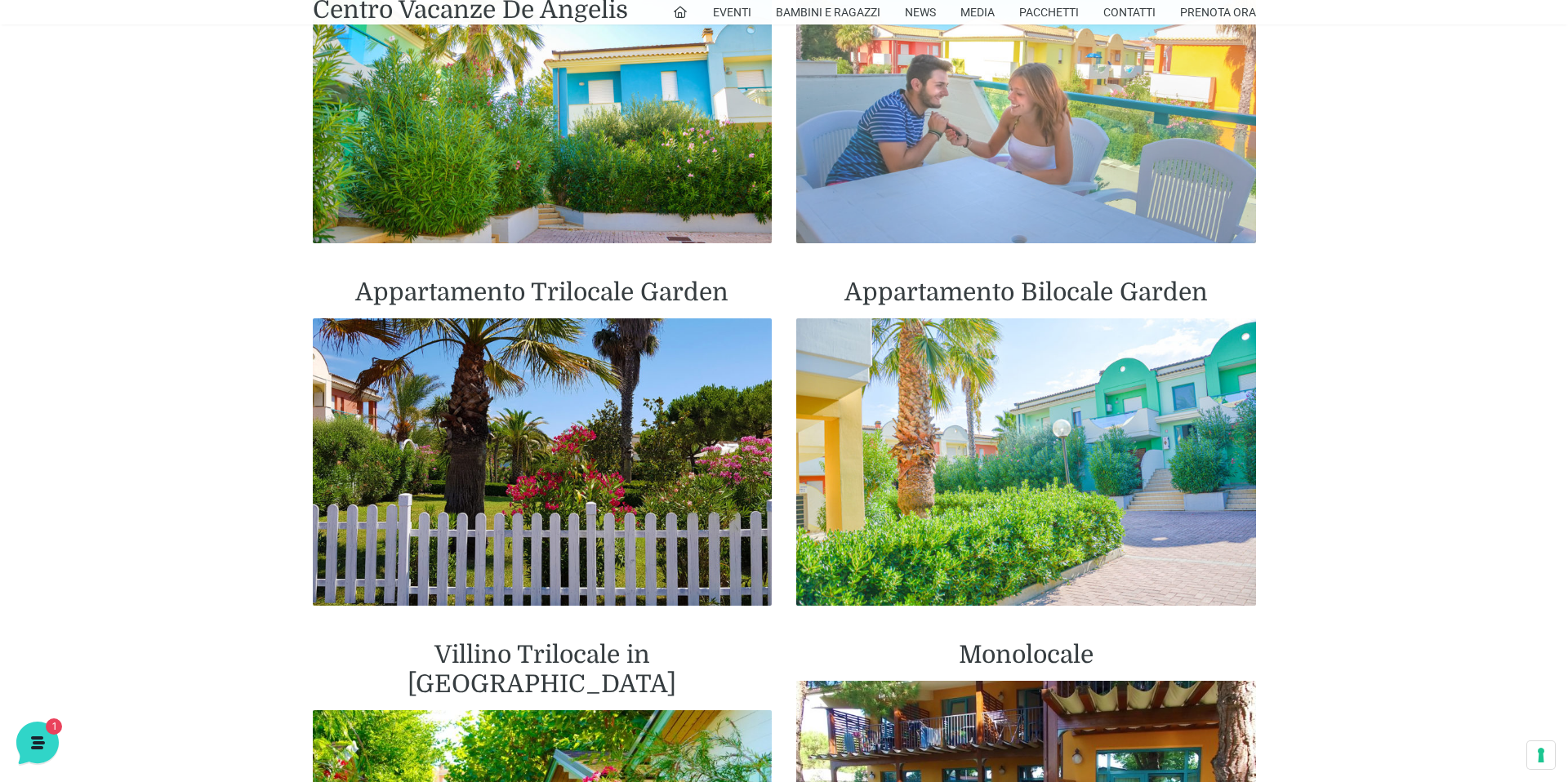
scroll to position [1894, 0]
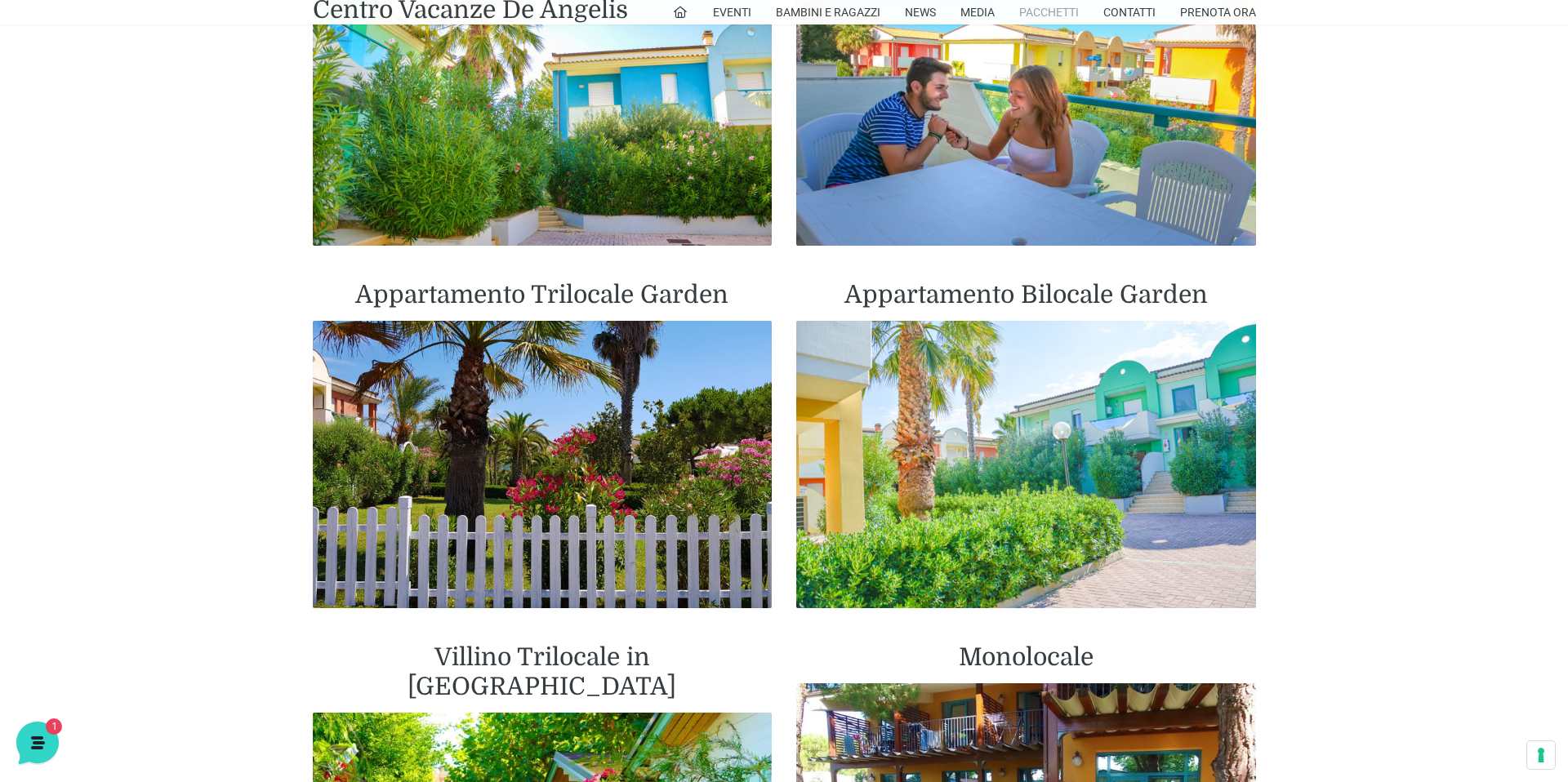
click at [1060, 14] on link "Pacchetti" at bounding box center [1048, 12] width 60 height 25
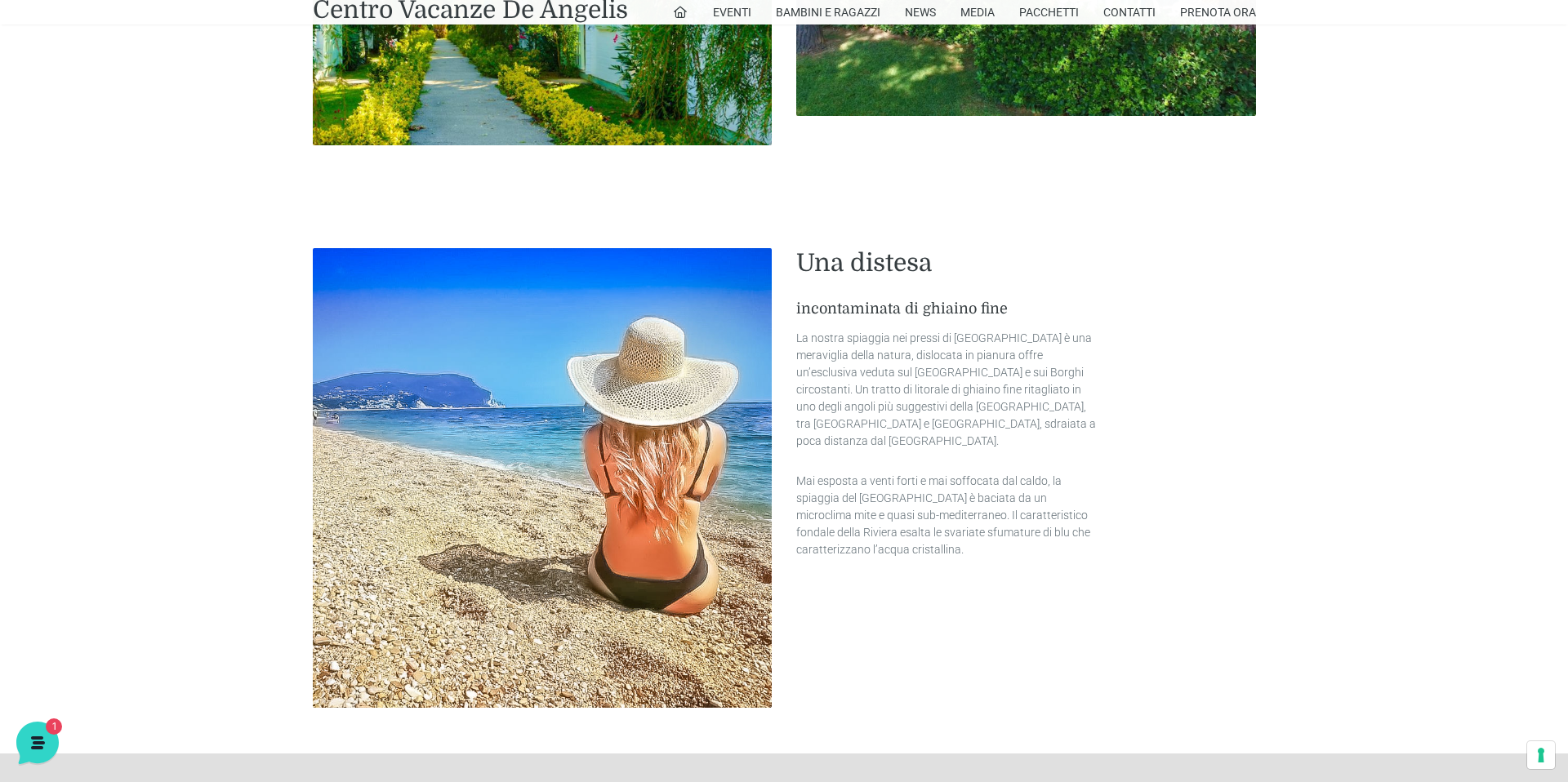
scroll to position [2749, 0]
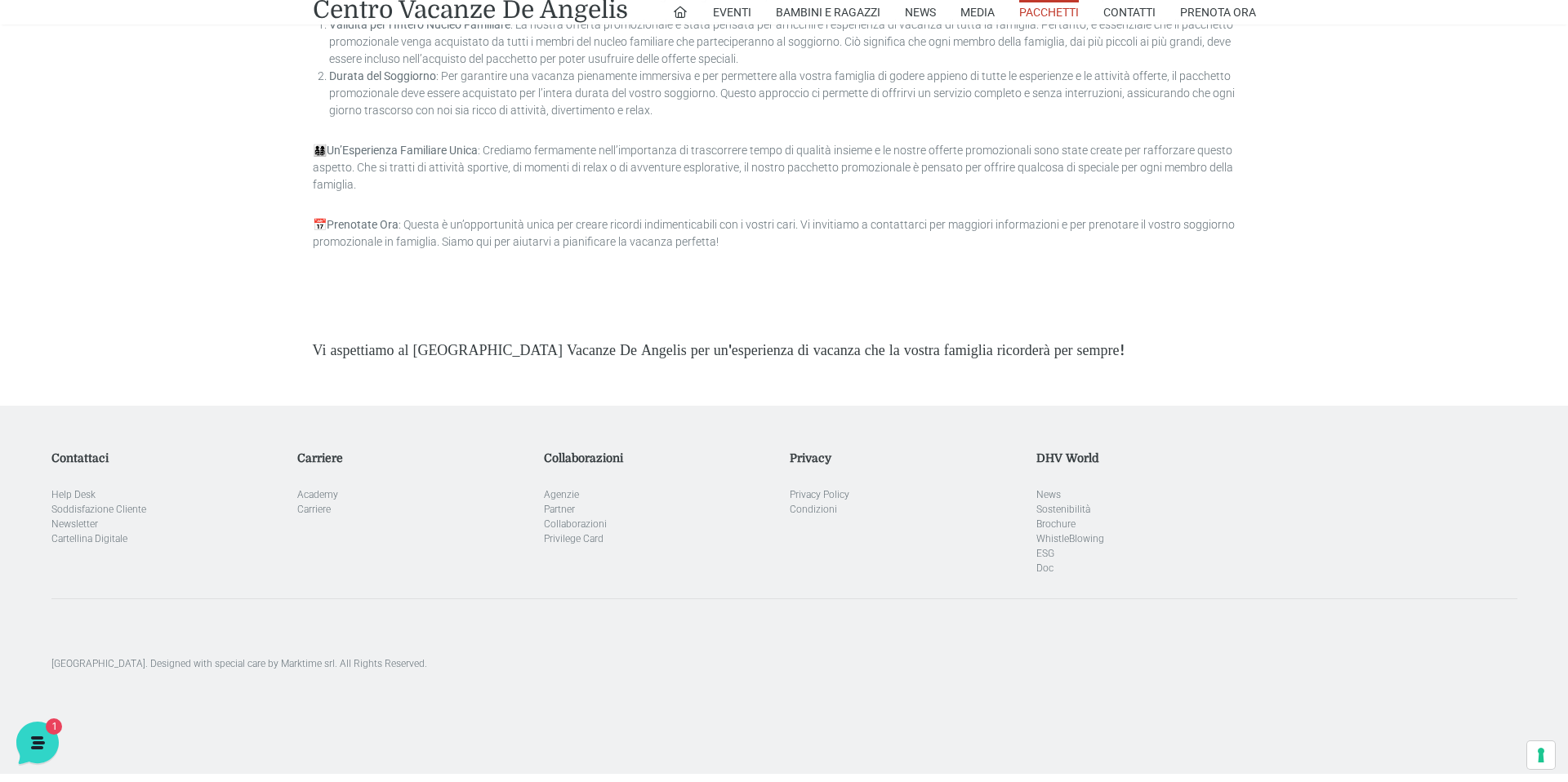
scroll to position [4490, 0]
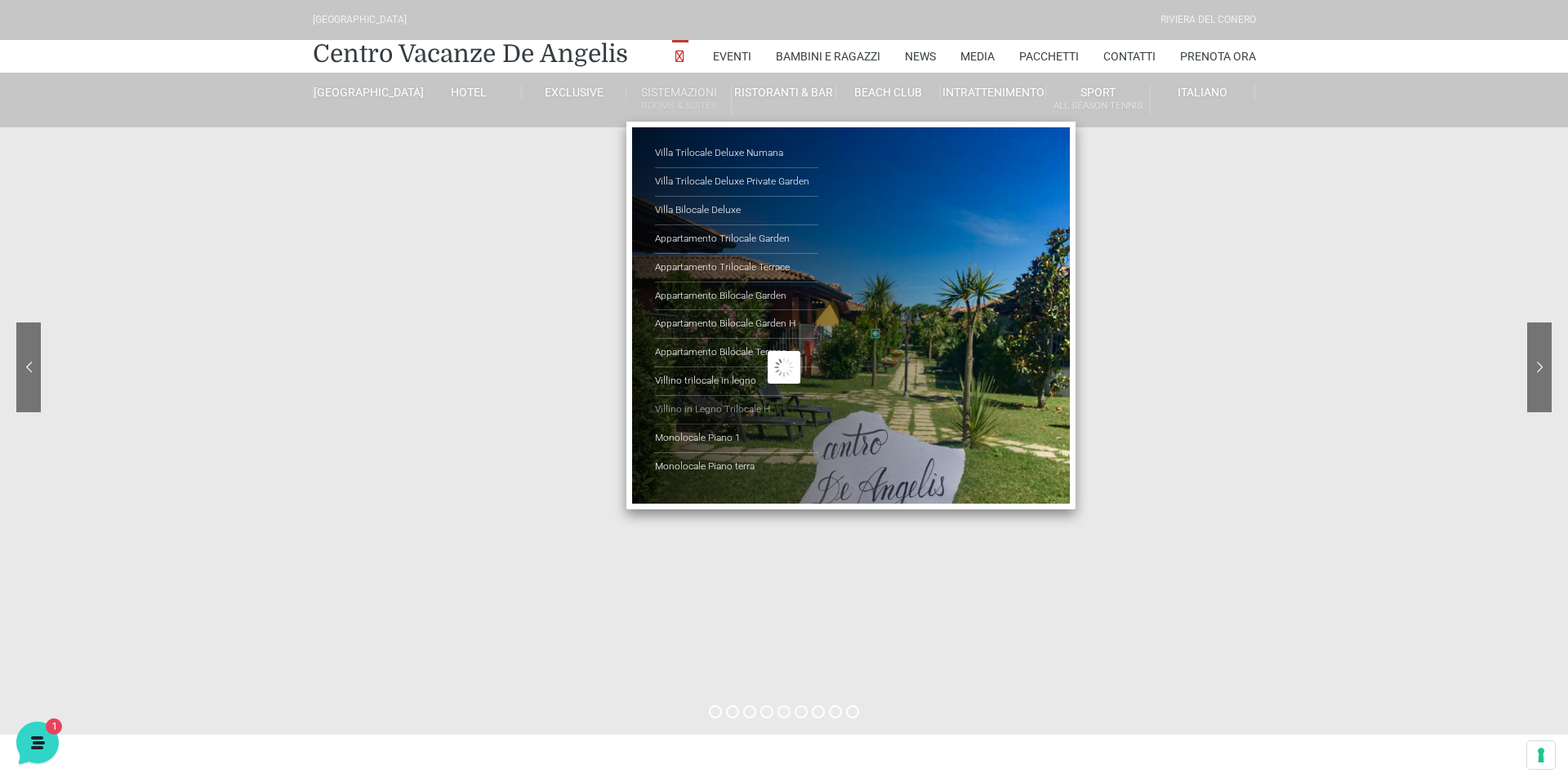
click at [734, 413] on link "Villino in Legno Trilocale H" at bounding box center [736, 410] width 163 height 29
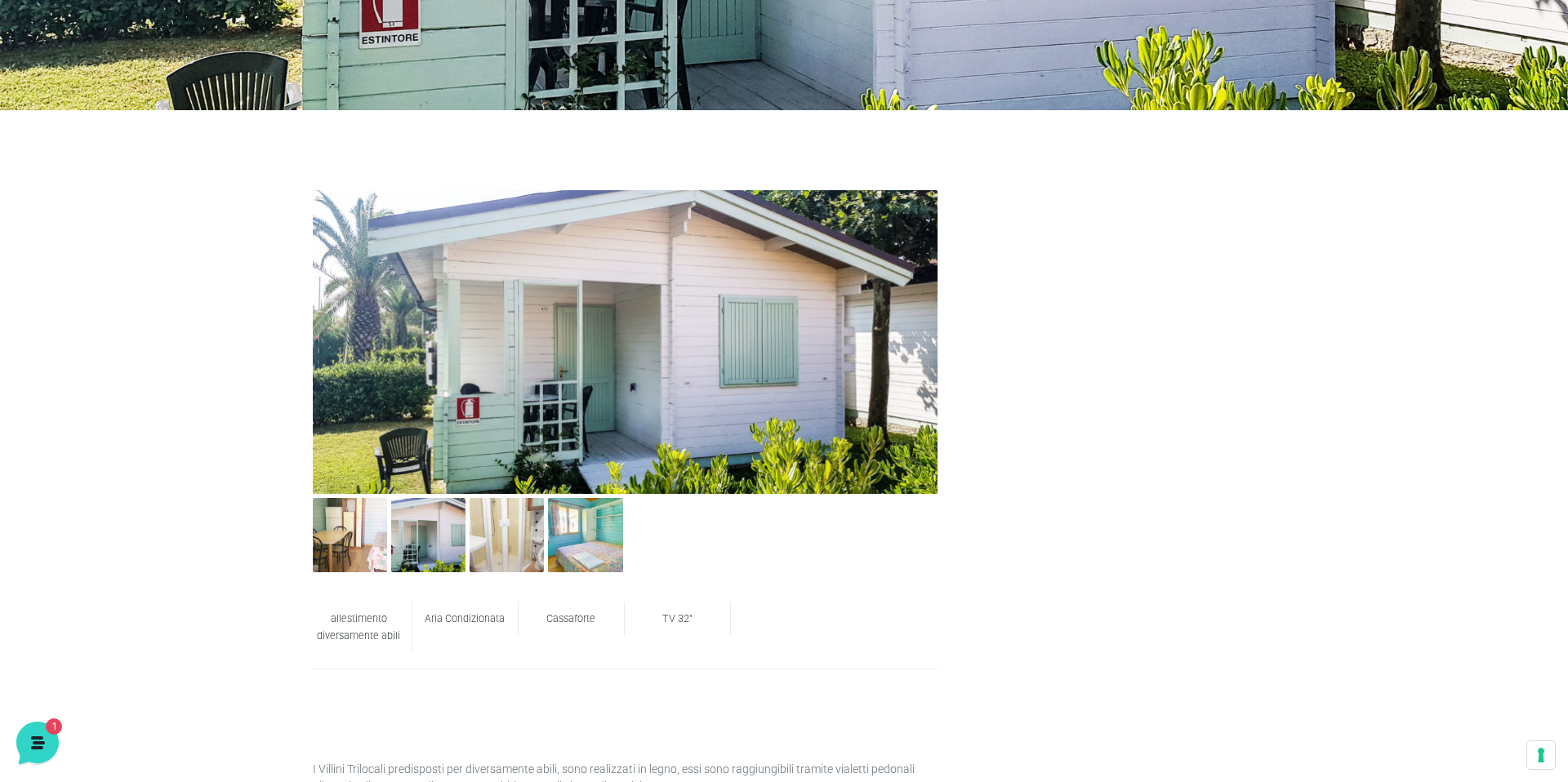
scroll to position [545, 0]
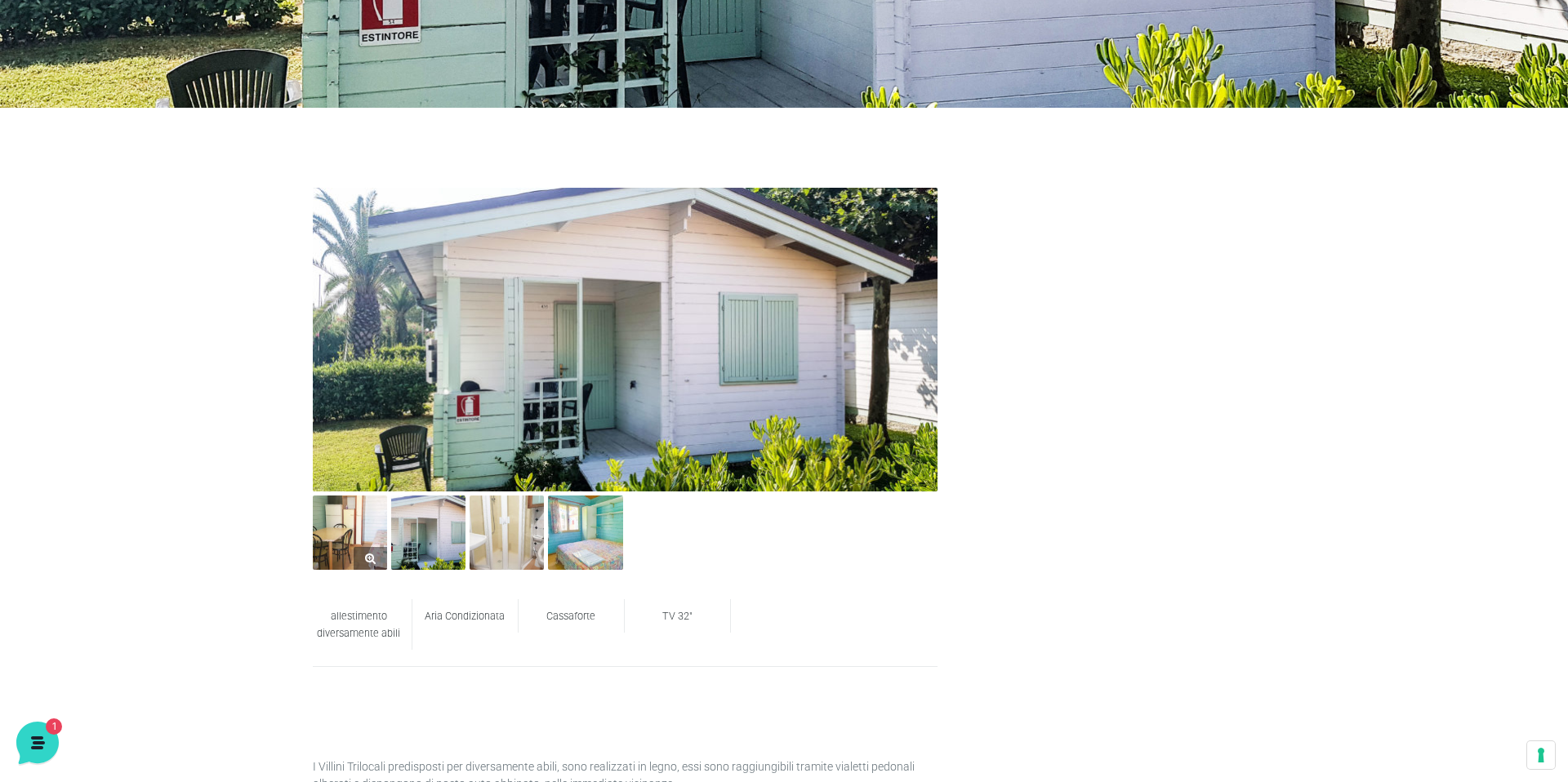
click at [342, 531] on img at bounding box center [350, 533] width 75 height 75
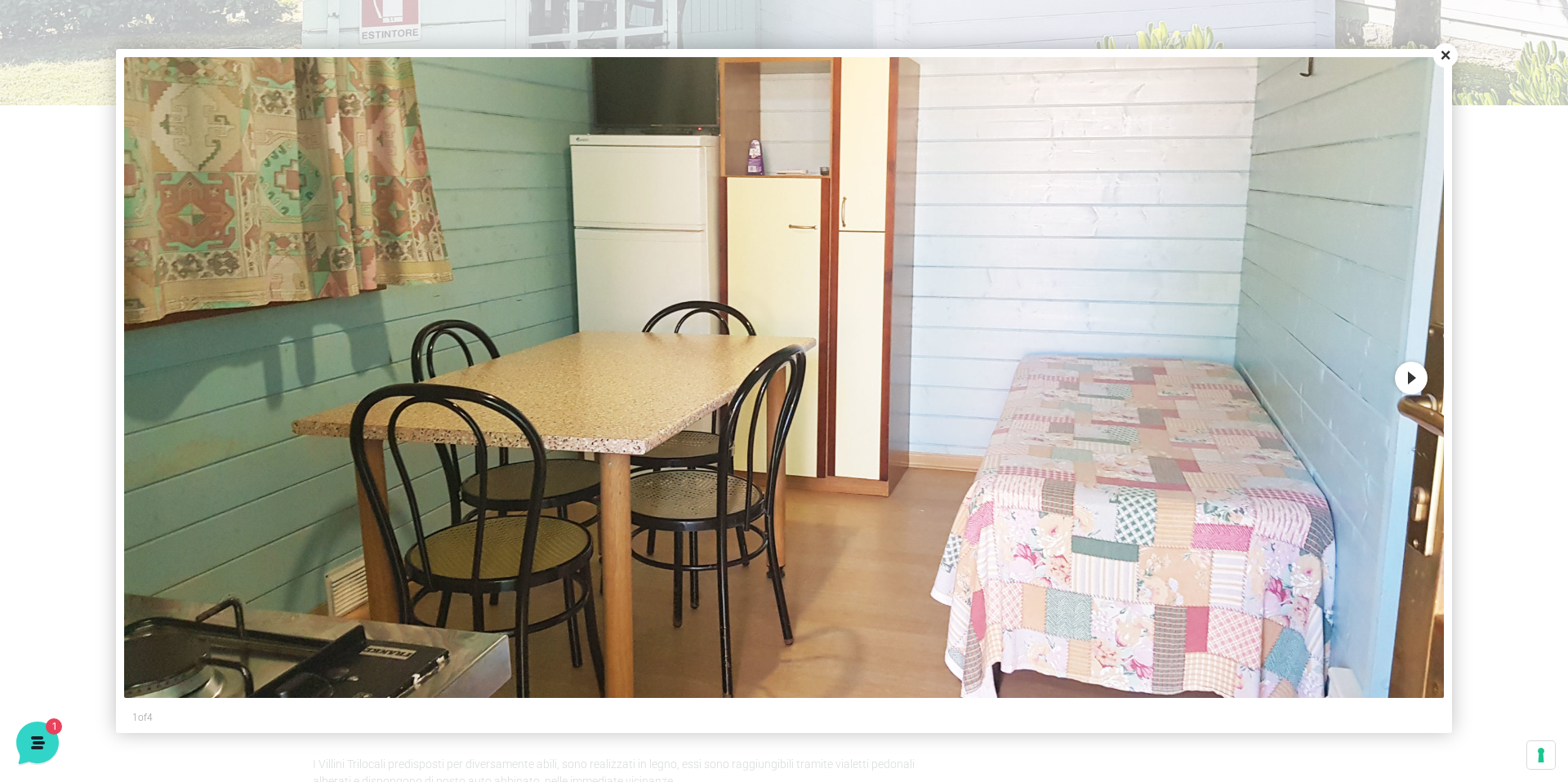
click at [1412, 381] on button "Next" at bounding box center [1411, 378] width 33 height 33
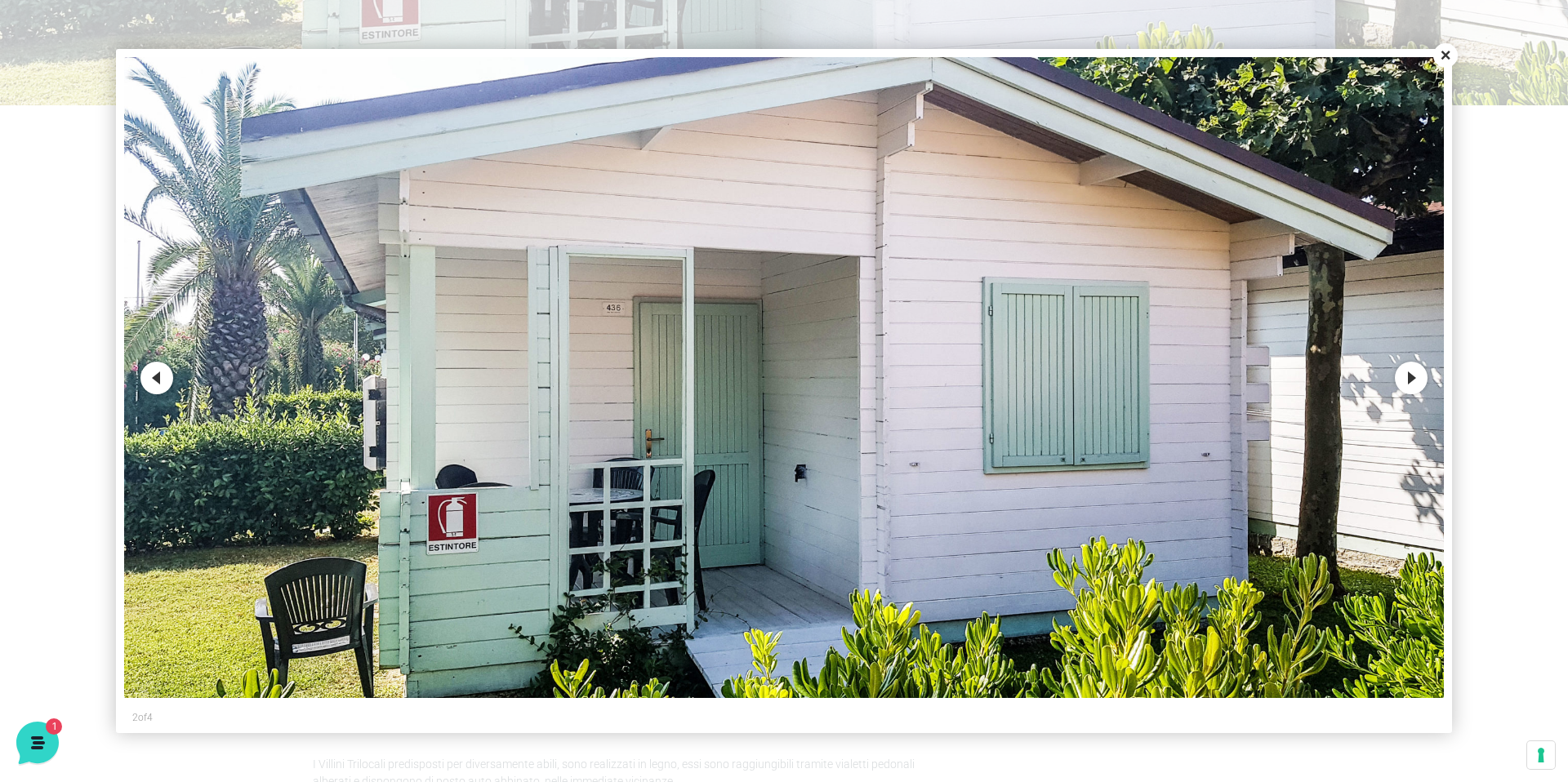
click at [1412, 381] on button "Next" at bounding box center [1411, 378] width 33 height 33
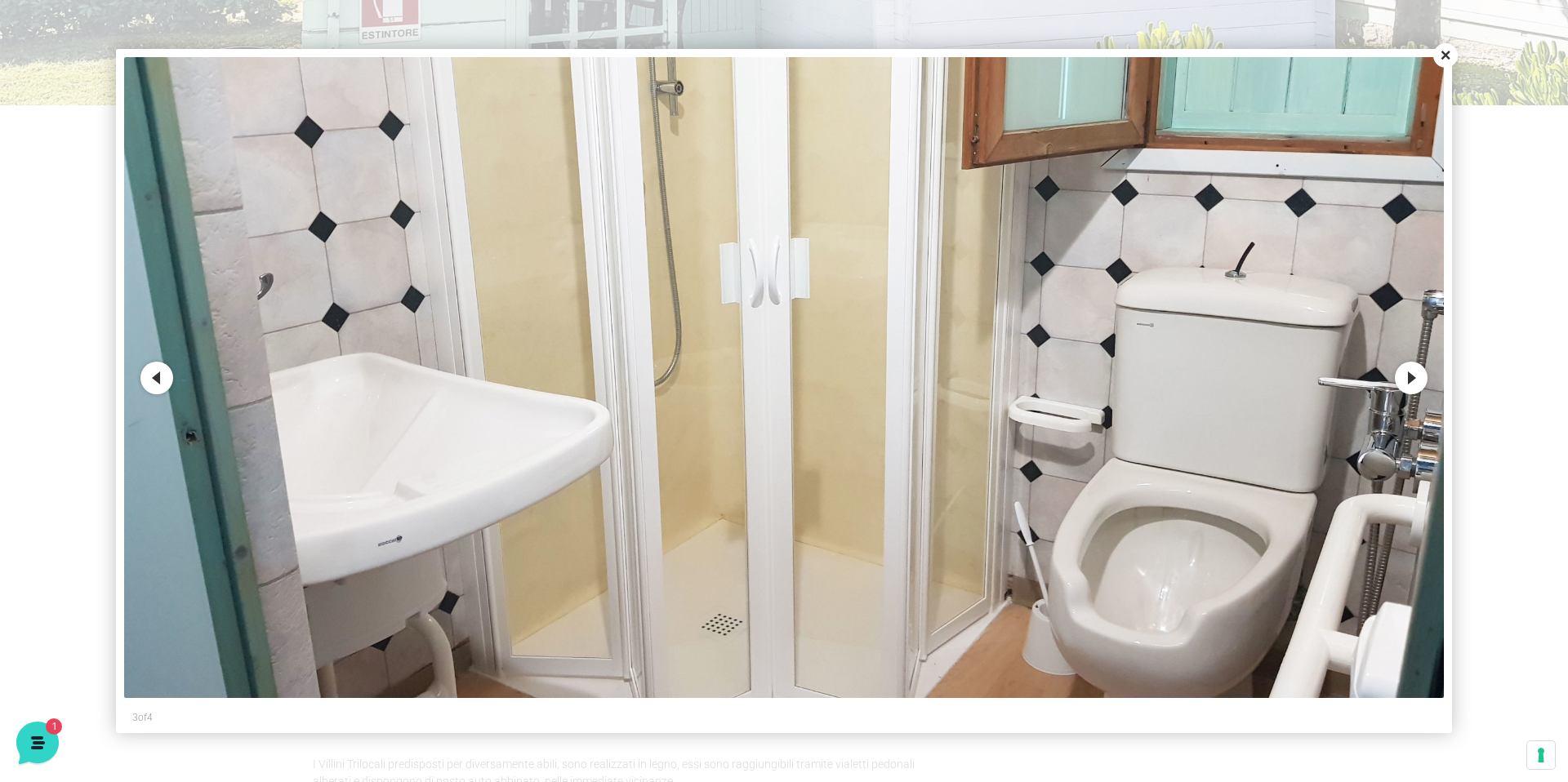
click at [1412, 381] on button "Next" at bounding box center [1411, 378] width 33 height 33
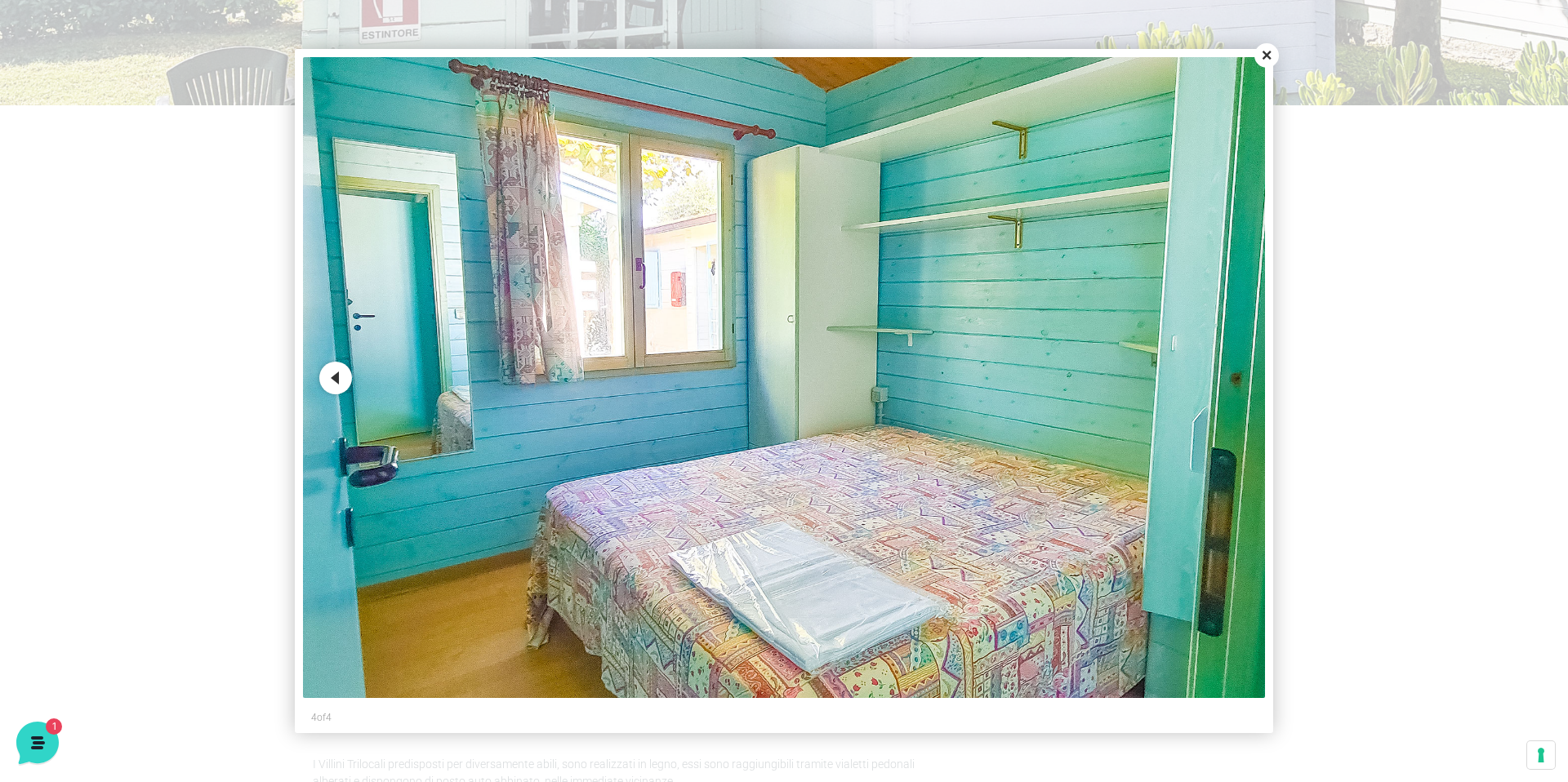
click at [1412, 381] on div at bounding box center [784, 391] width 1568 height 782
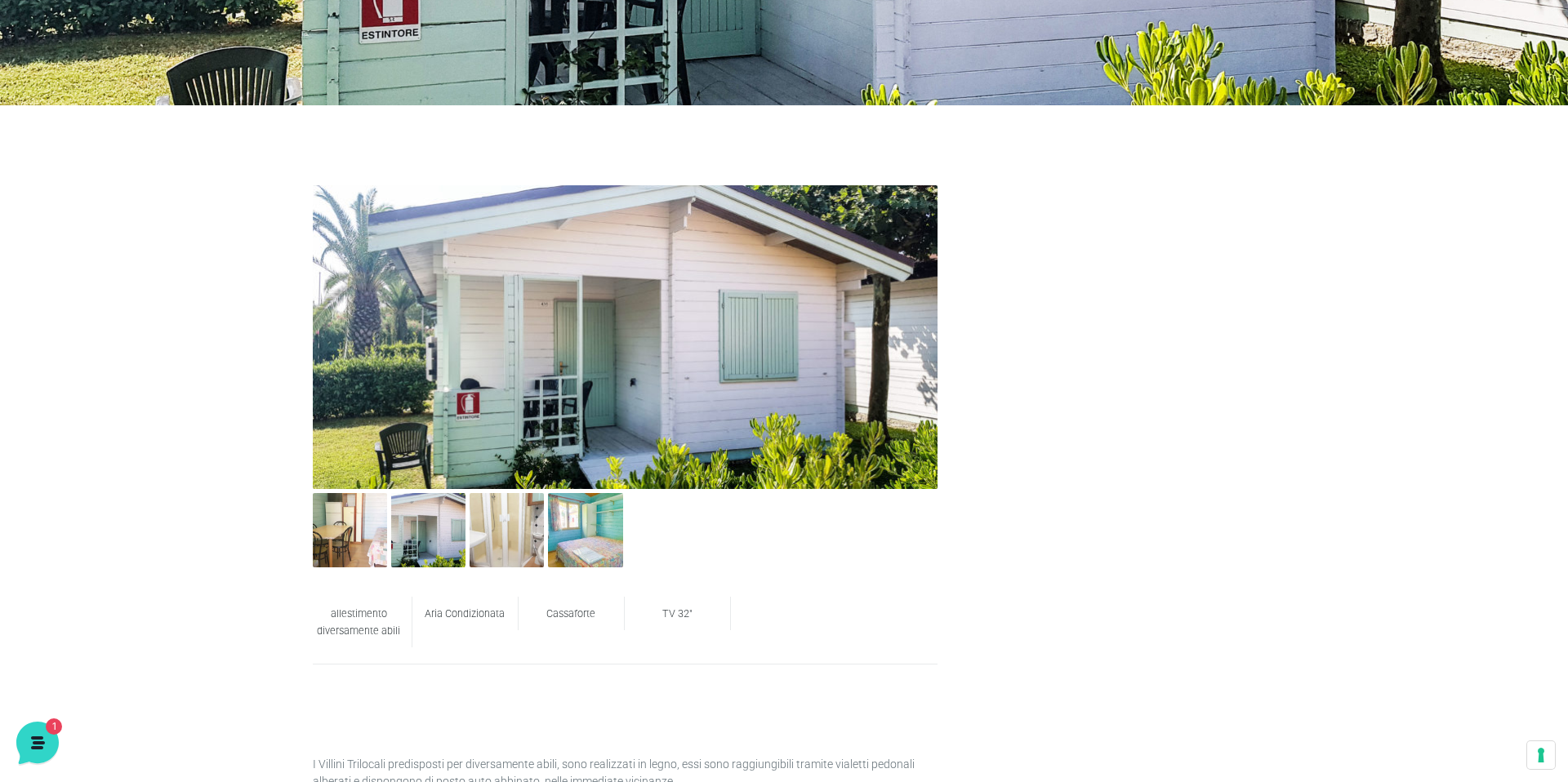
click at [1412, 381] on div "allestimento diversamente abili Aria Condizionata Cassaforte TV 32" I Villini T…" at bounding box center [784, 771] width 1568 height 1330
